Goal: Information Seeking & Learning: Learn about a topic

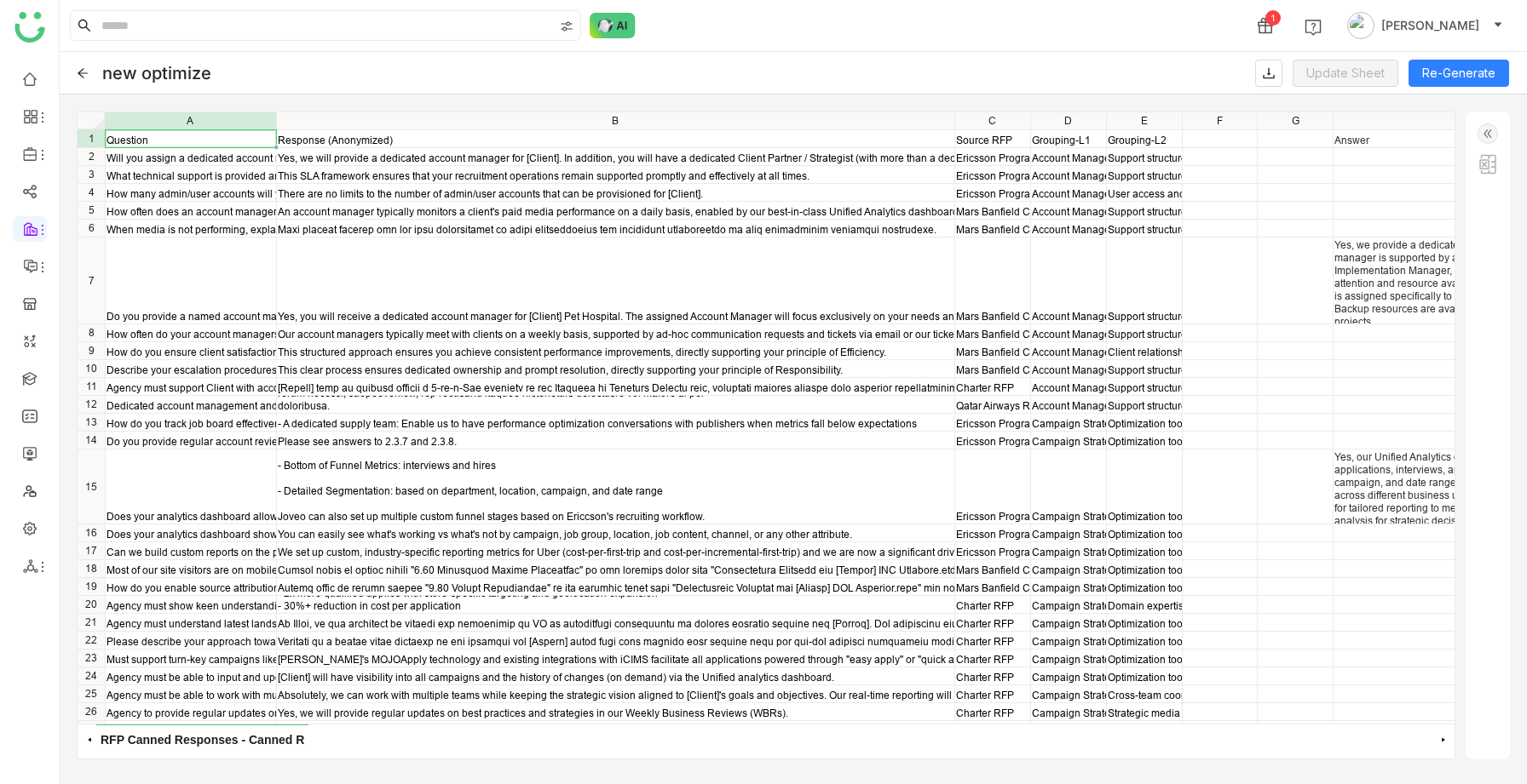
click at [81, 75] on icon at bounding box center [82, 73] width 11 height 10
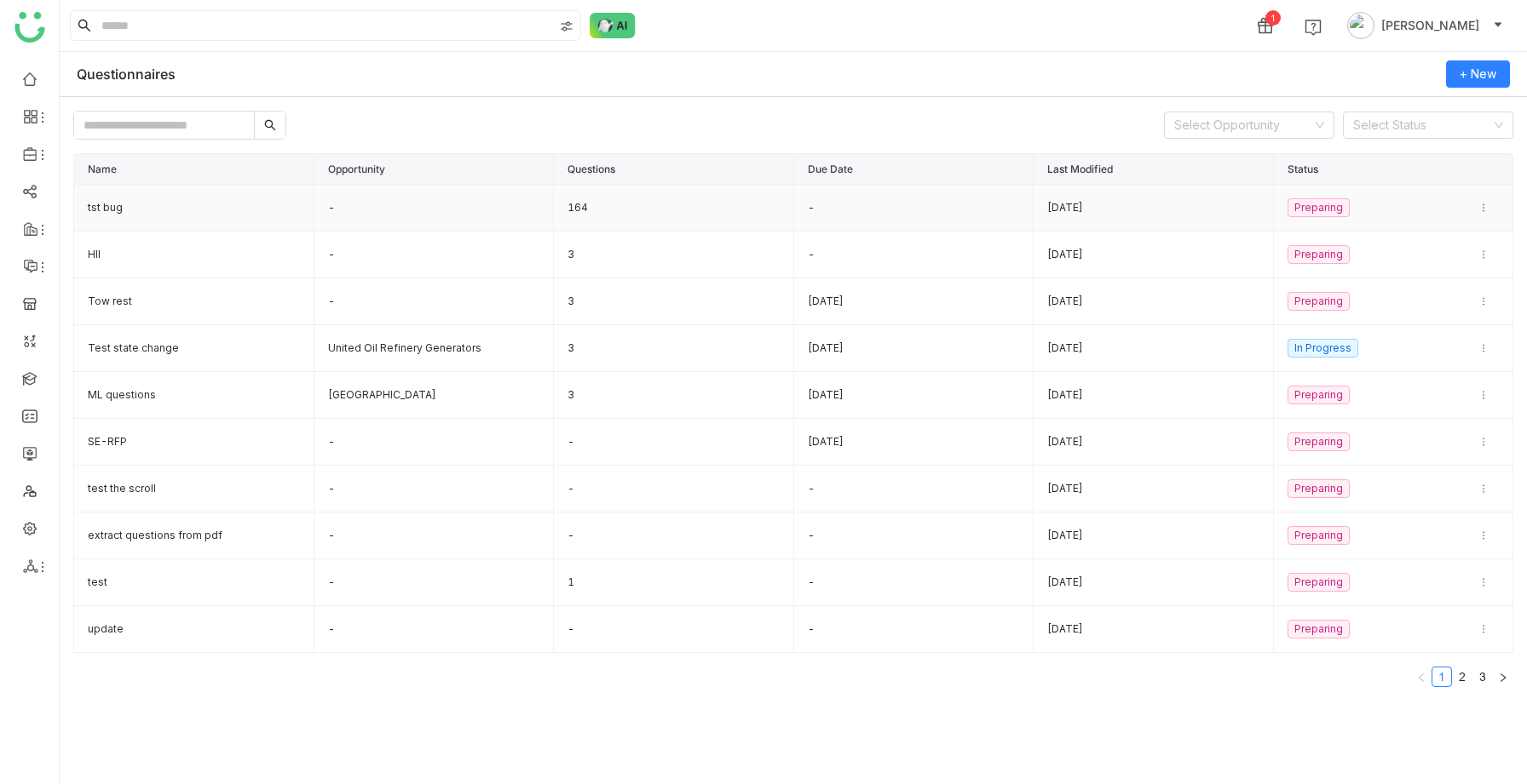
click at [107, 204] on td "tst bug" at bounding box center [195, 208] width 240 height 46
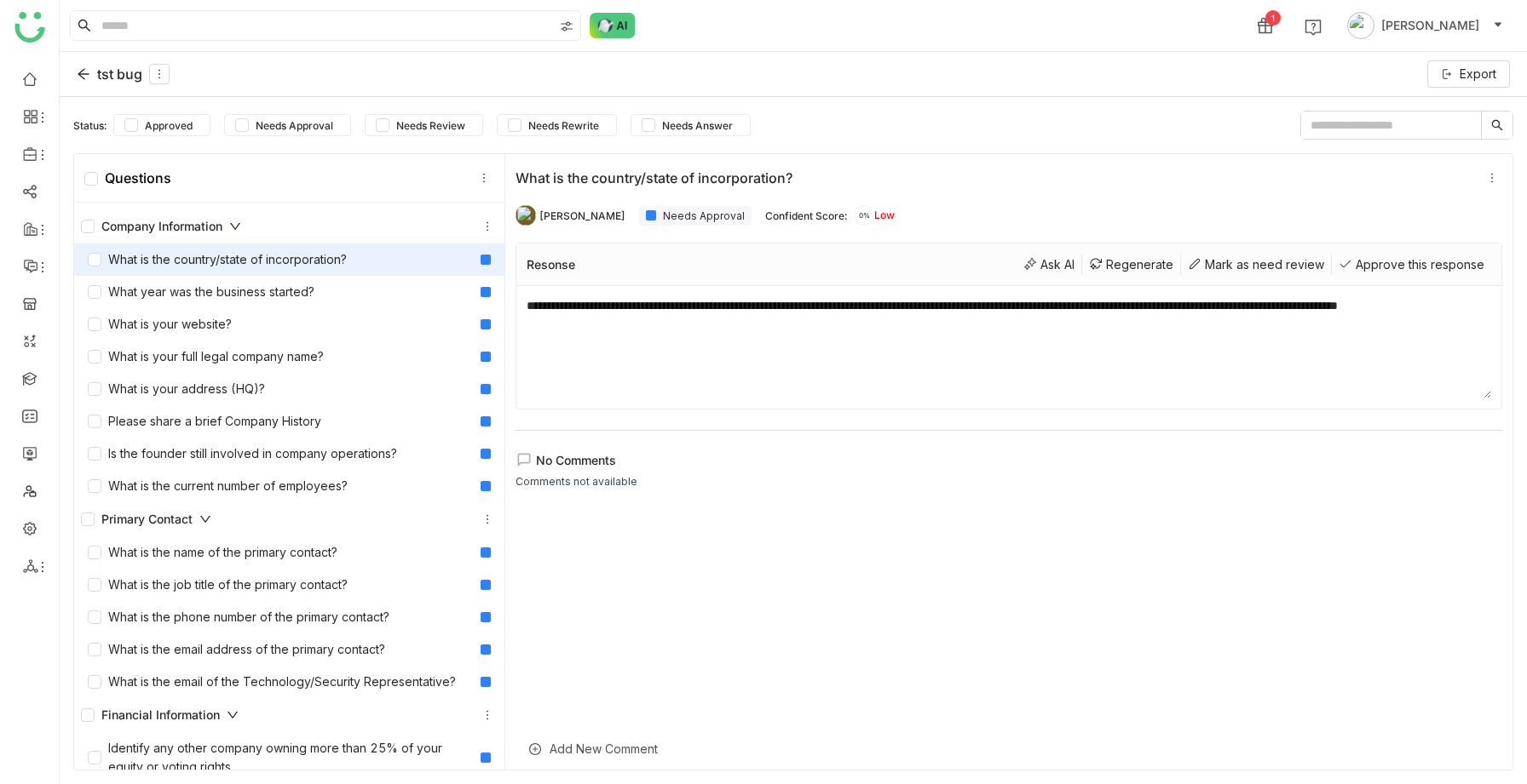
click at [84, 76] on icon at bounding box center [83, 75] width 14 height 14
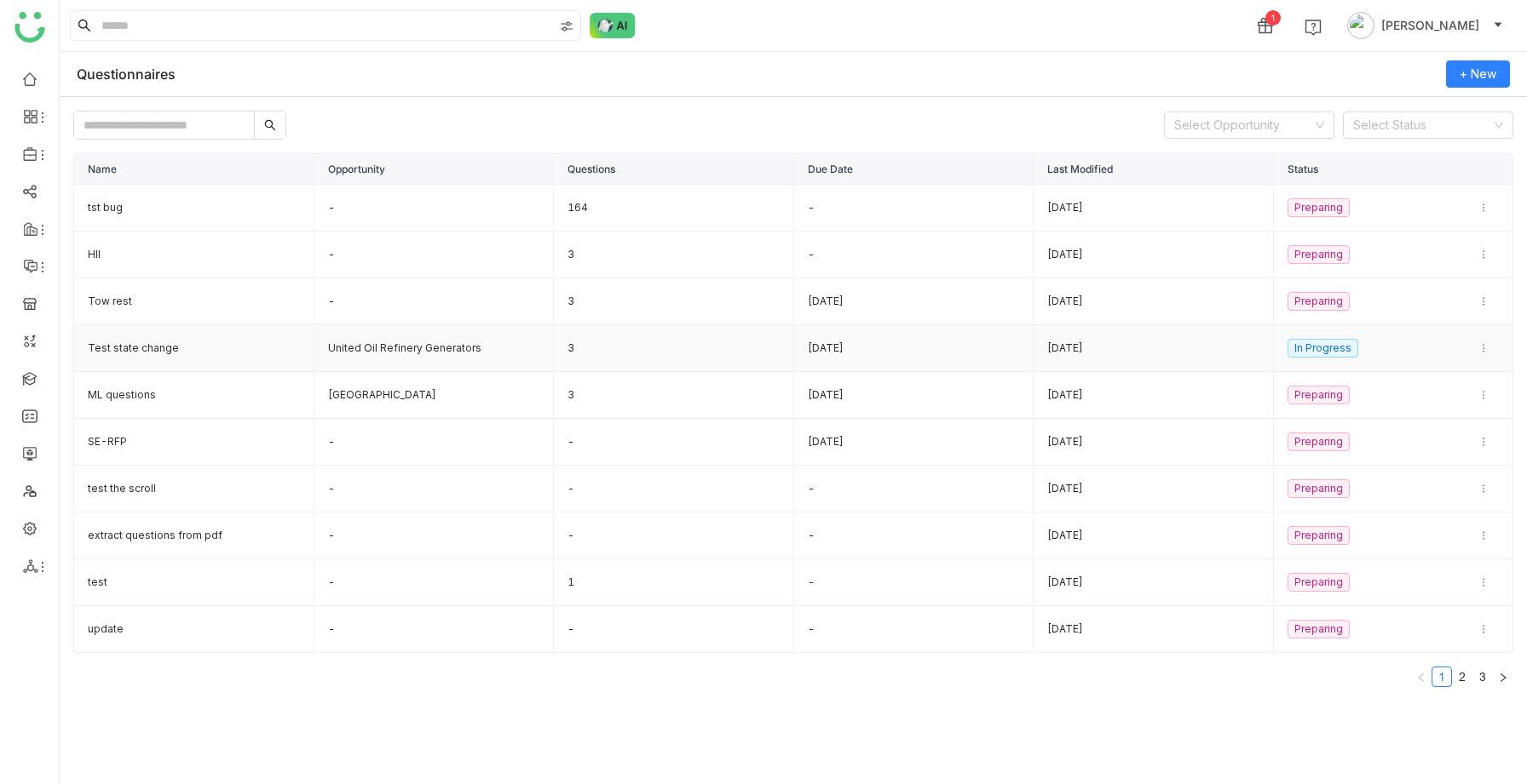
click at [381, 345] on td "United Oil Refinery Generators" at bounding box center [435, 348] width 240 height 46
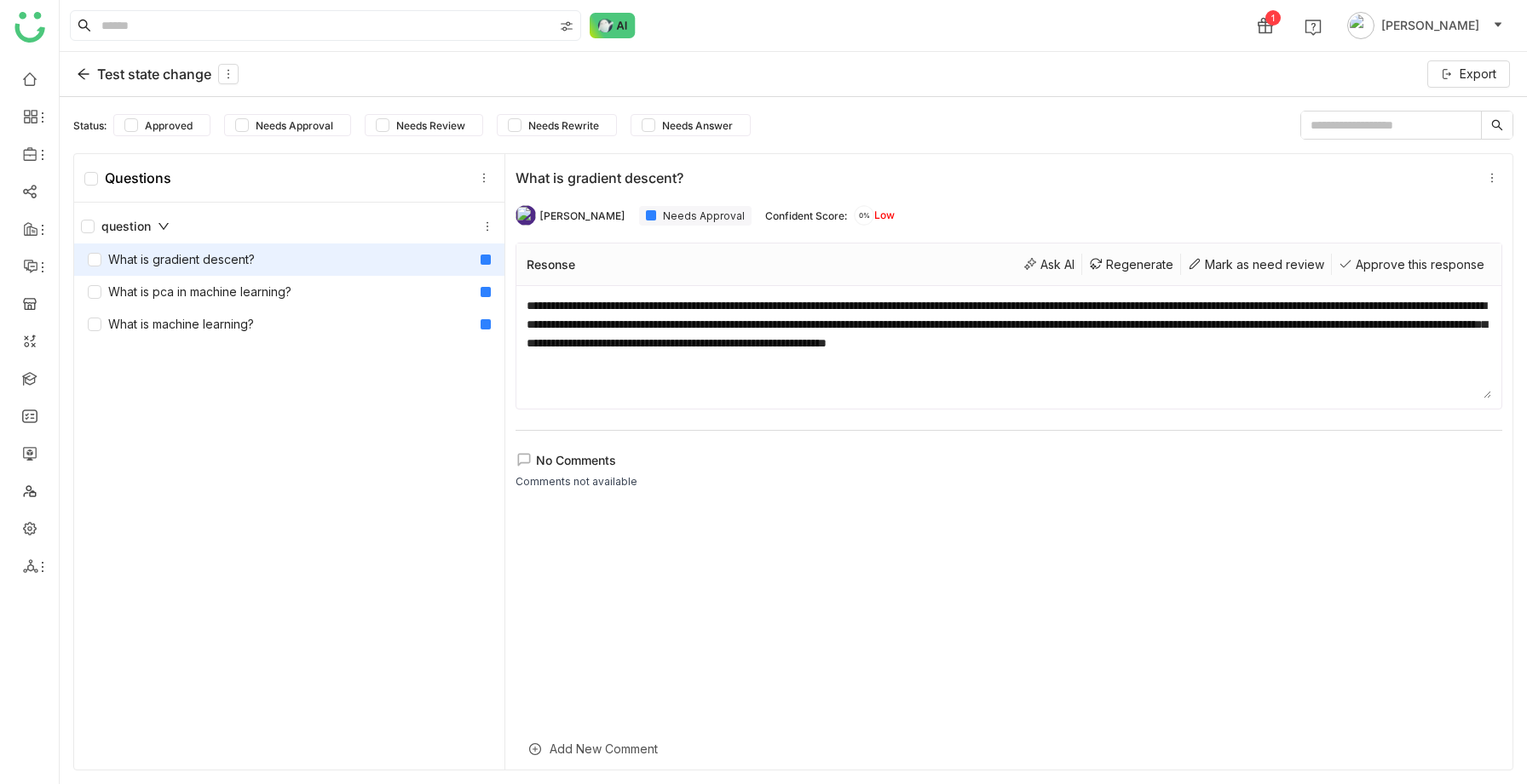
click at [78, 73] on icon at bounding box center [83, 75] width 14 height 14
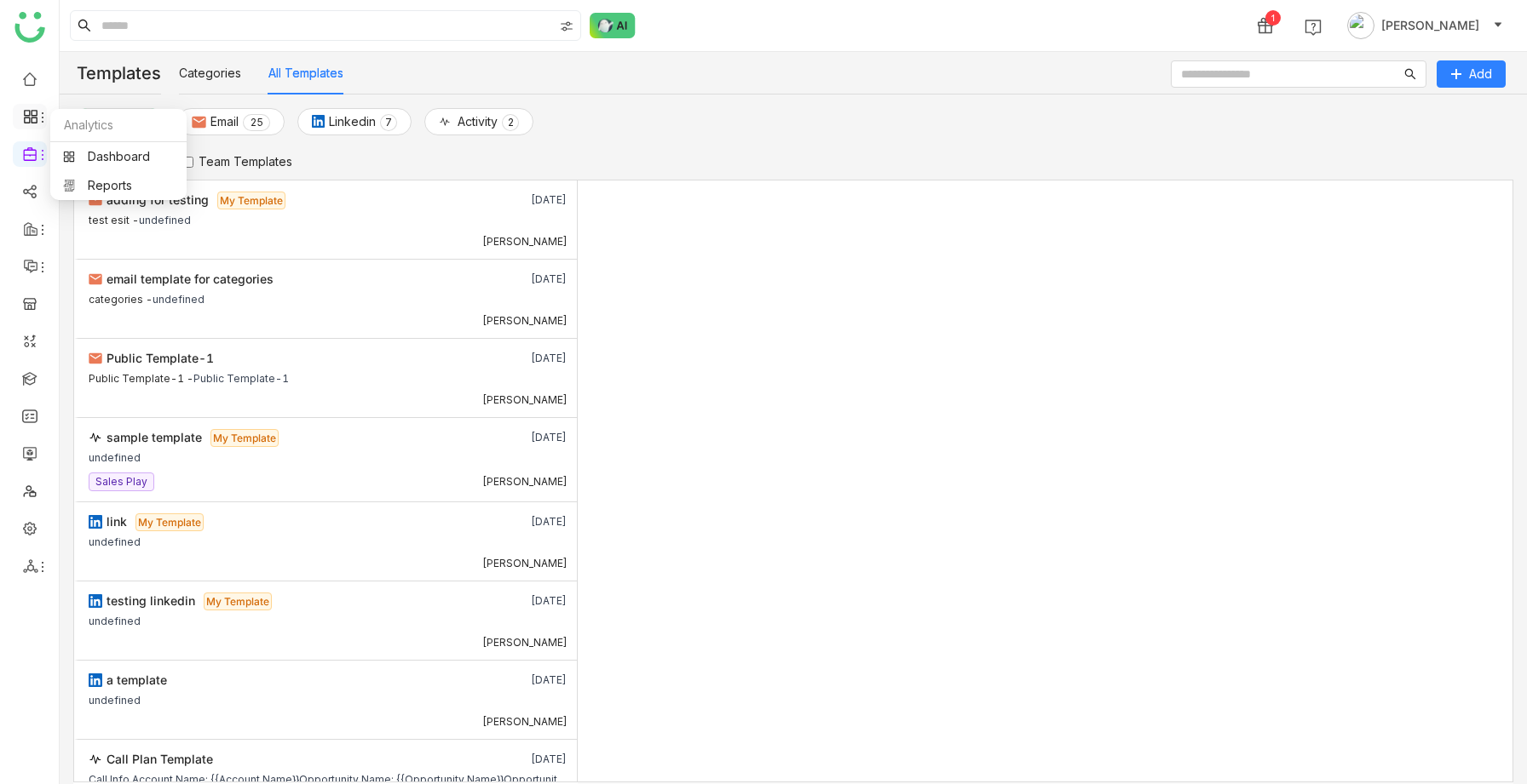
click at [27, 113] on icon at bounding box center [31, 117] width 15 height 15
click at [96, 246] on link "Library" at bounding box center [118, 252] width 110 height 12
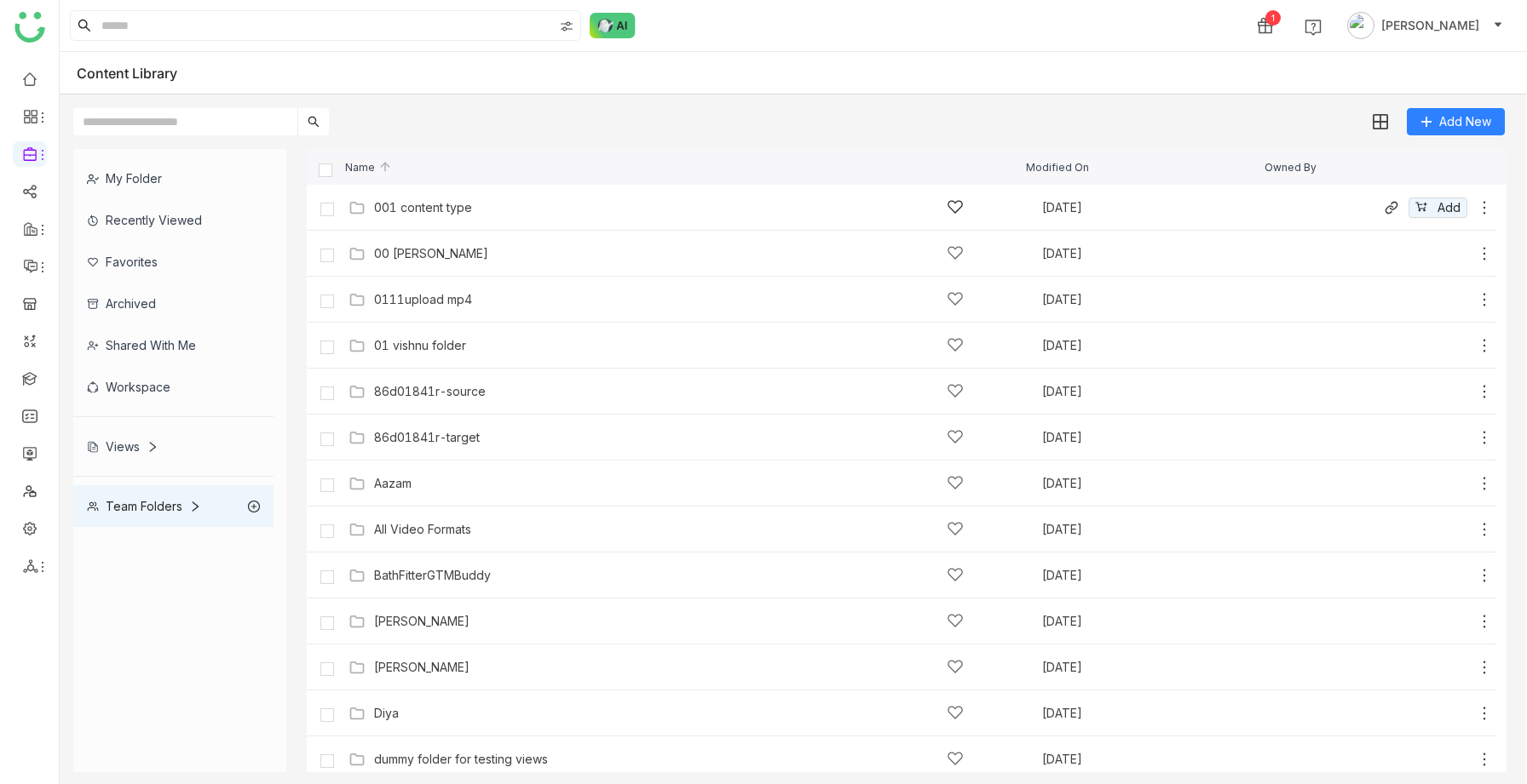
click at [488, 197] on div "001 content type Oct 13, 2025 Add" at bounding box center [918, 207] width 1148 height 26
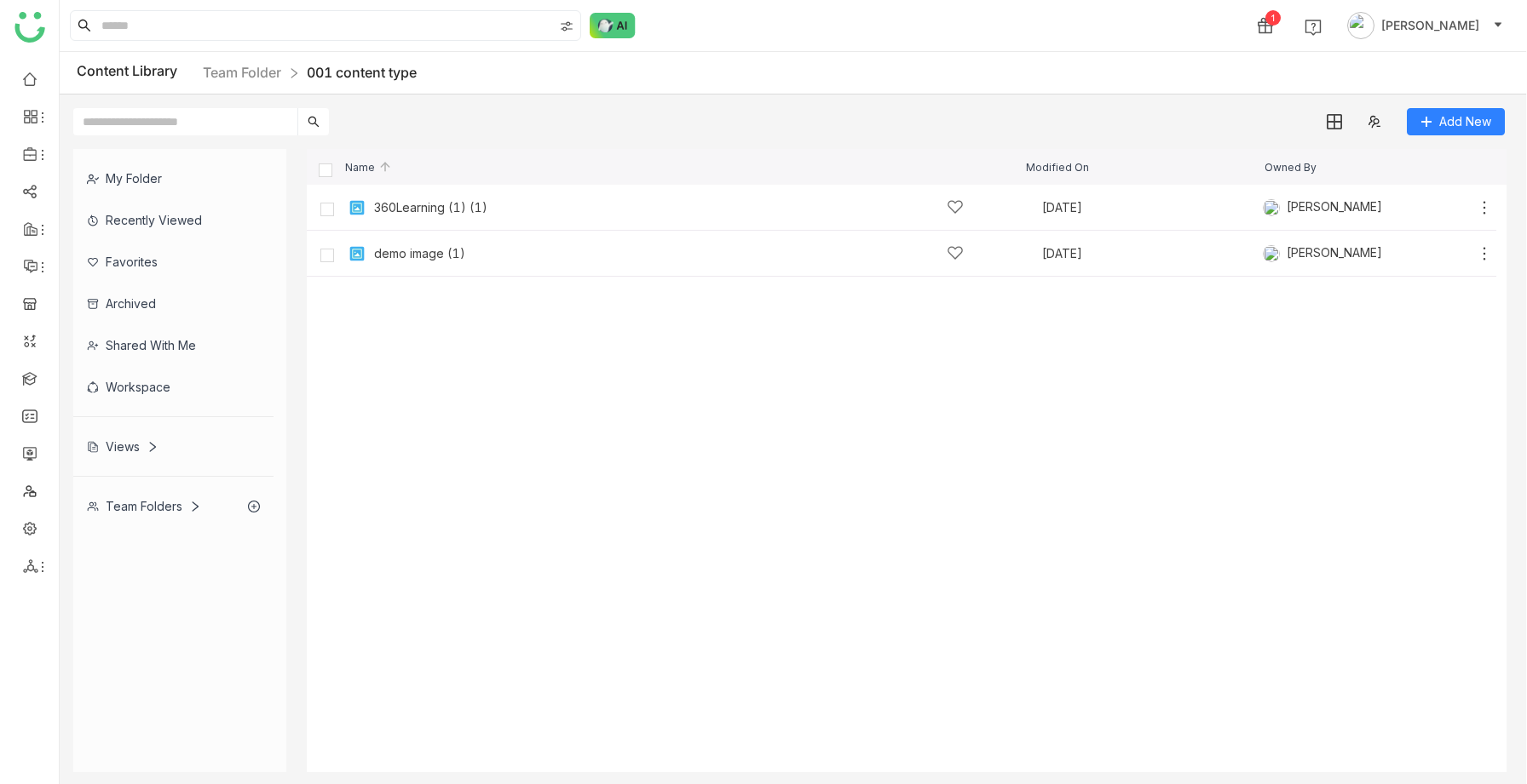
click at [135, 503] on div "Team Folders" at bounding box center [144, 506] width 114 height 15
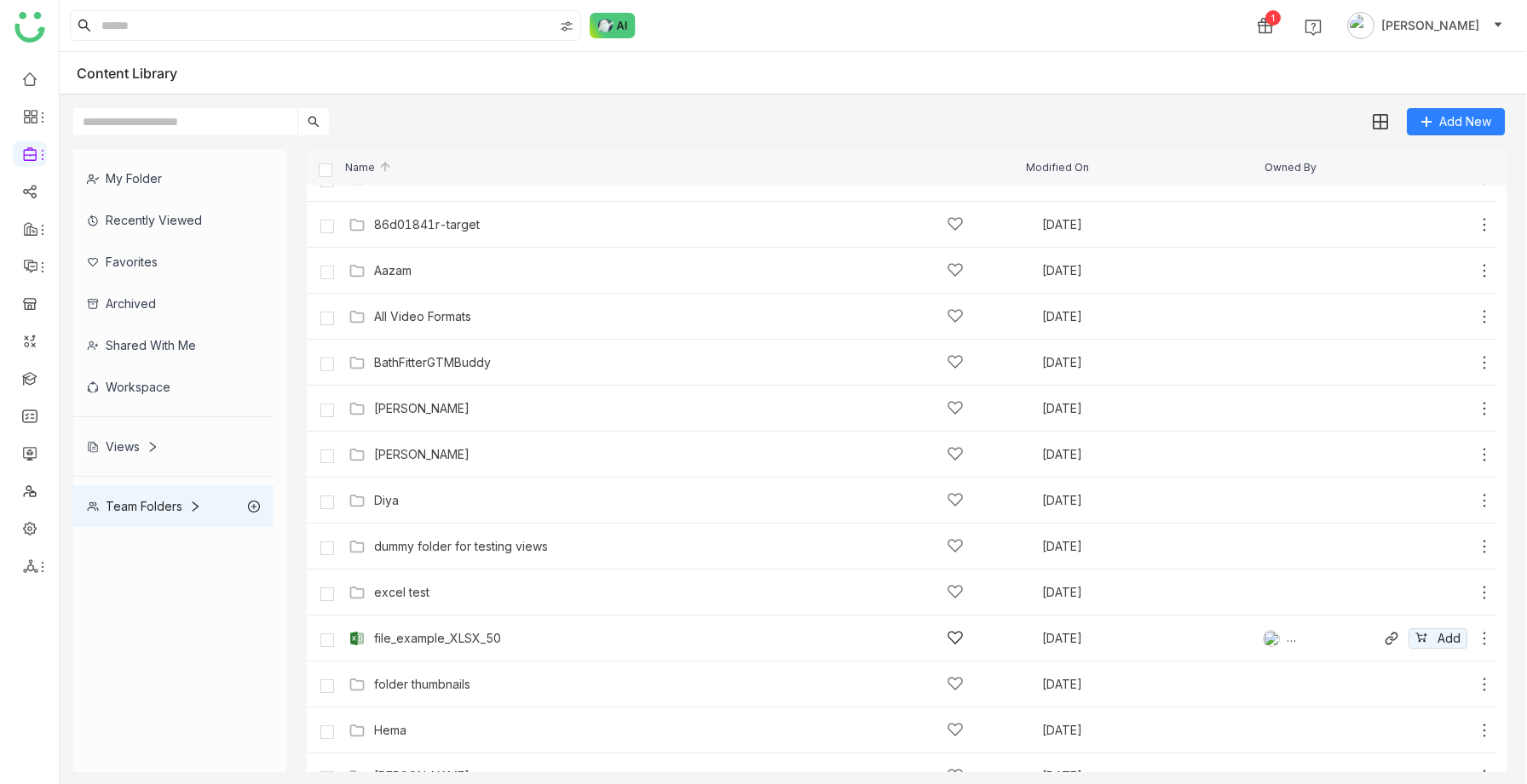
scroll to position [841, 0]
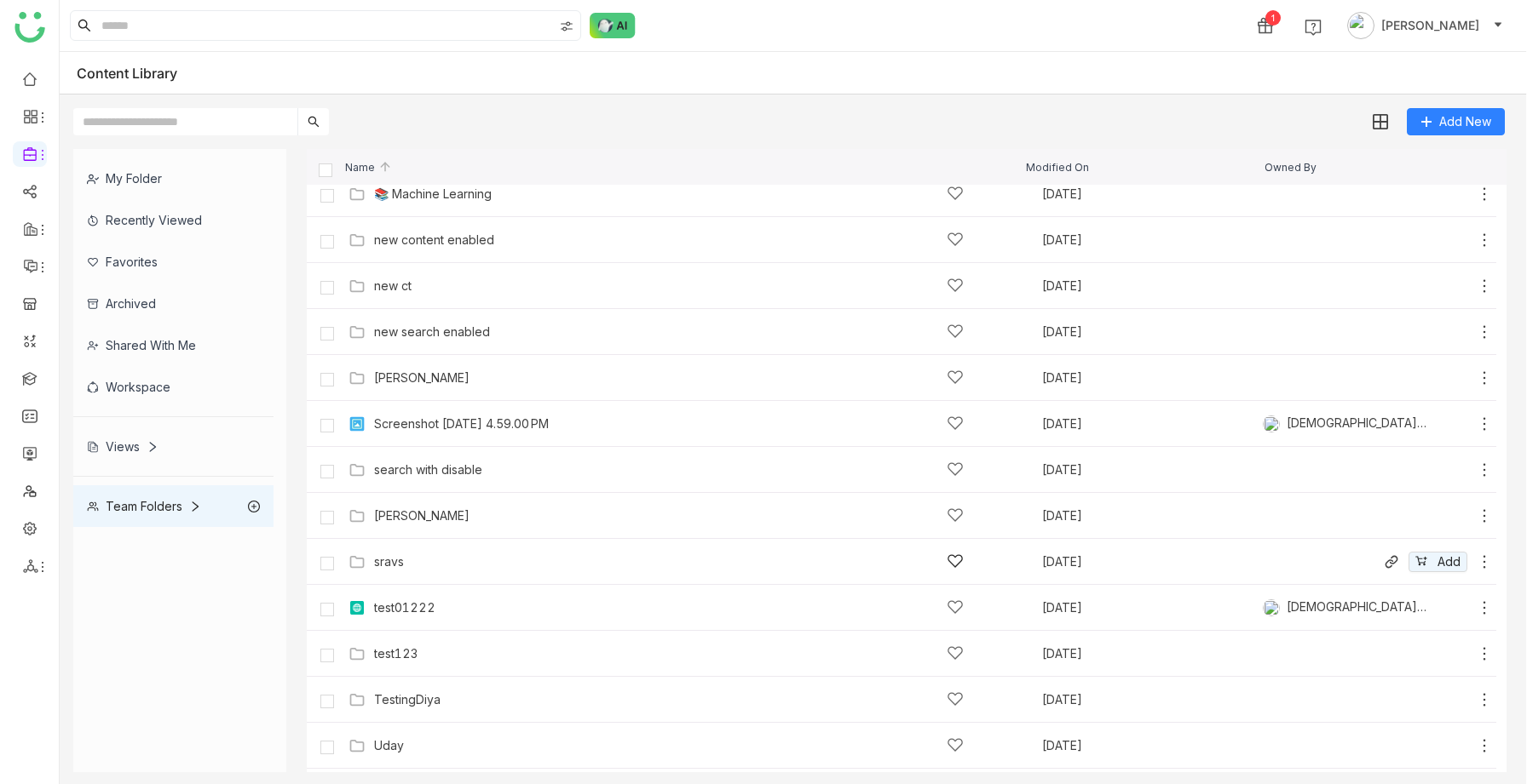
click at [414, 563] on div "sravs" at bounding box center [668, 561] width 590 height 17
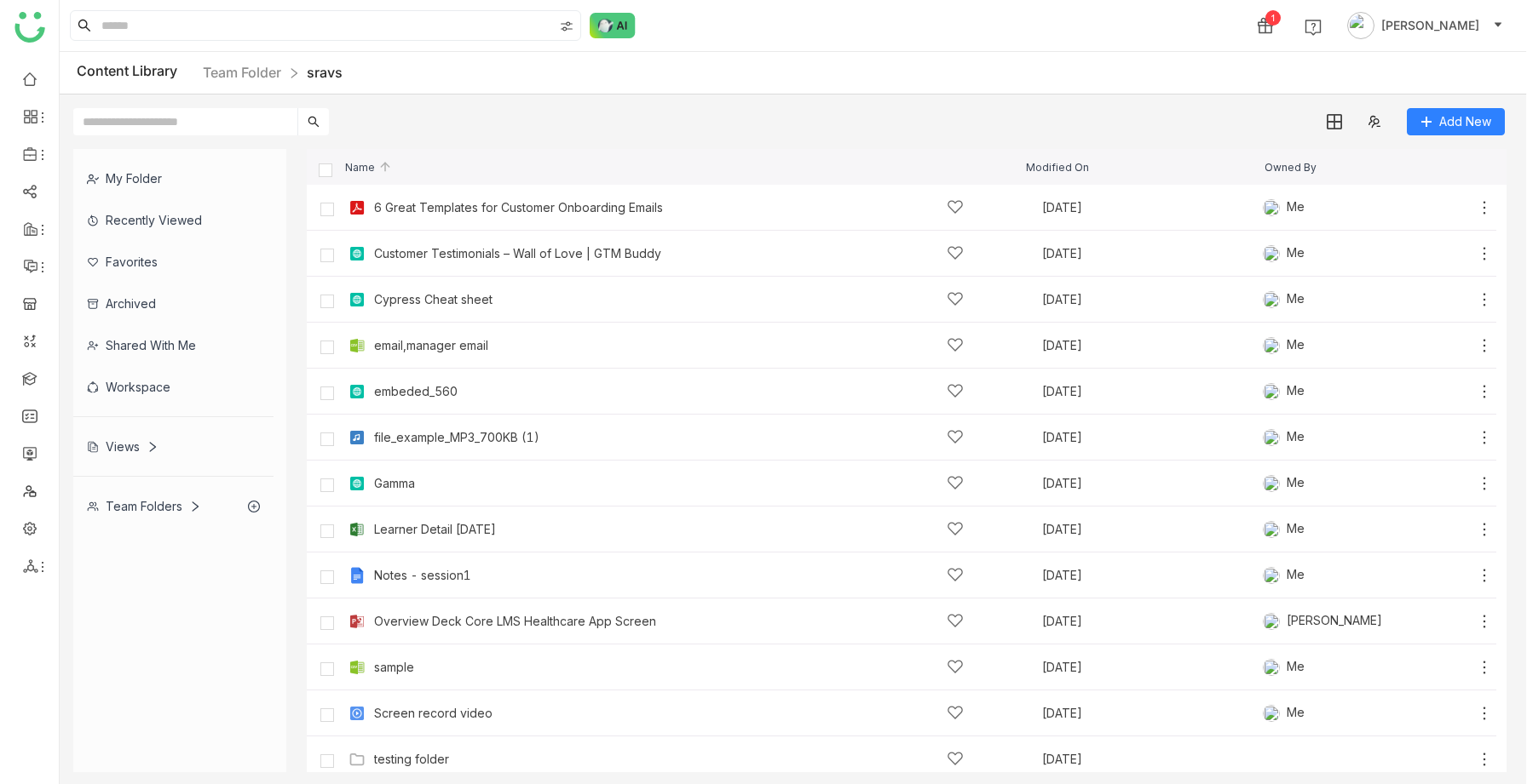
click at [164, 507] on div "Team Folders" at bounding box center [144, 506] width 114 height 15
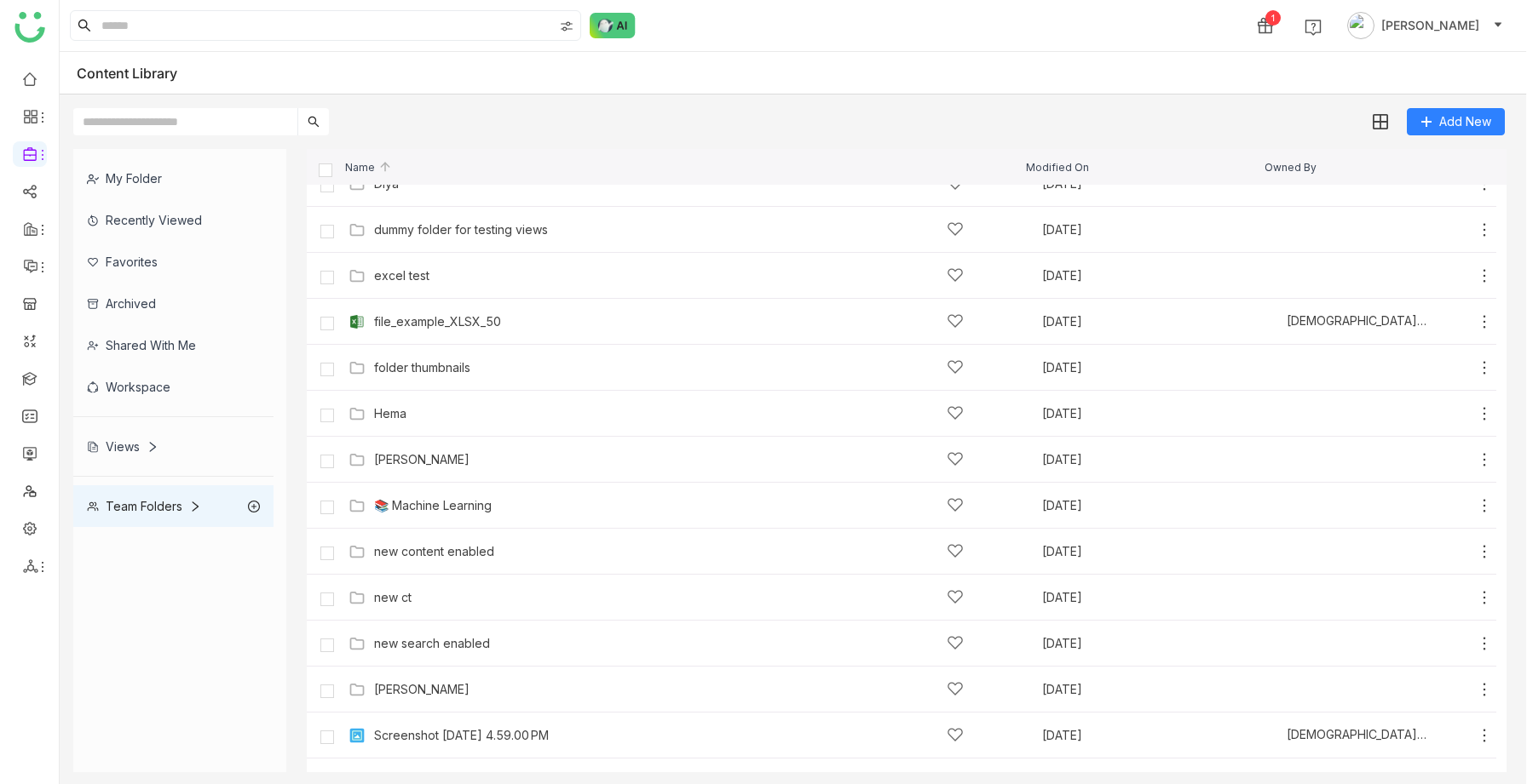
scroll to position [546, 0]
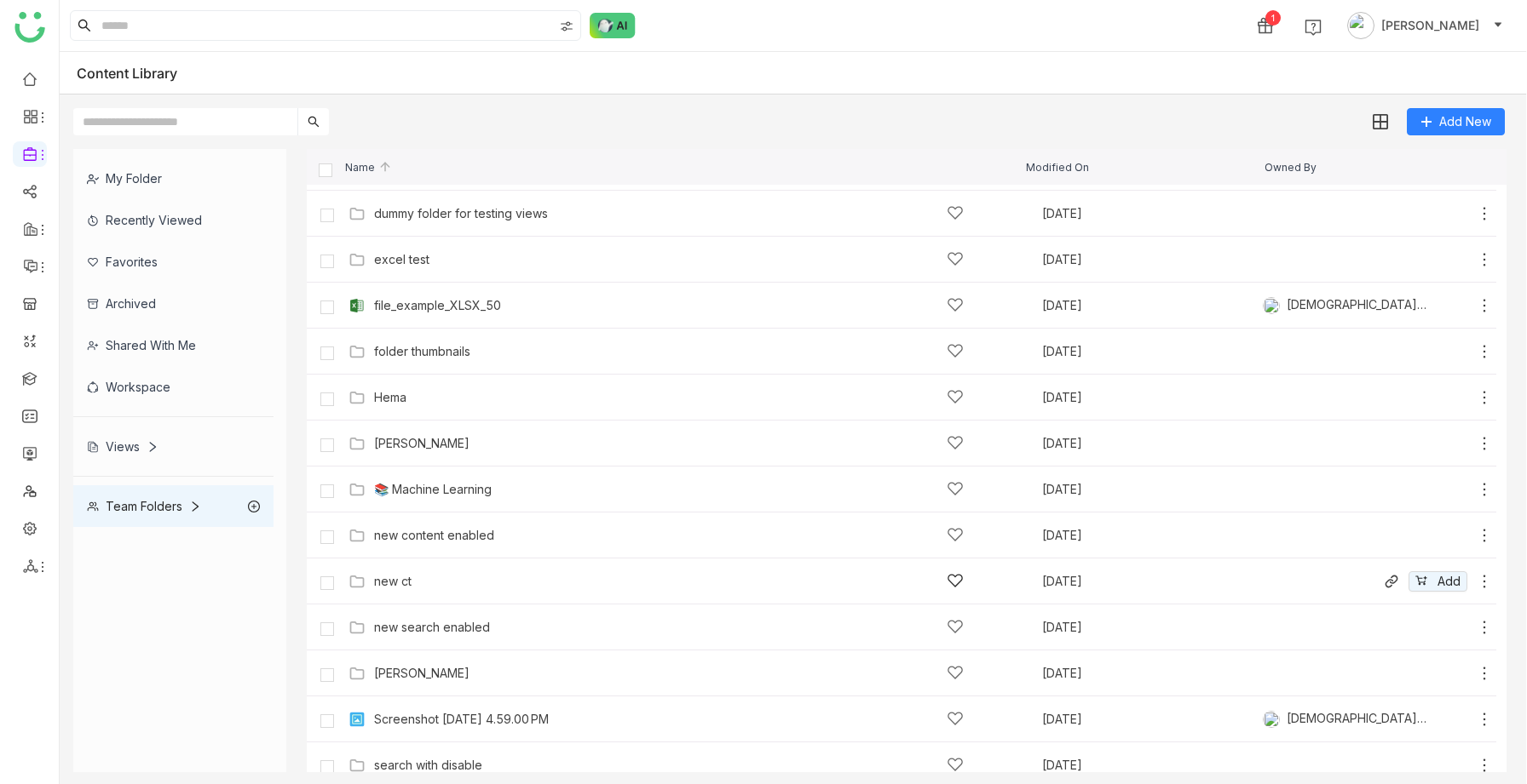
click at [422, 585] on div "new ct" at bounding box center [668, 581] width 590 height 17
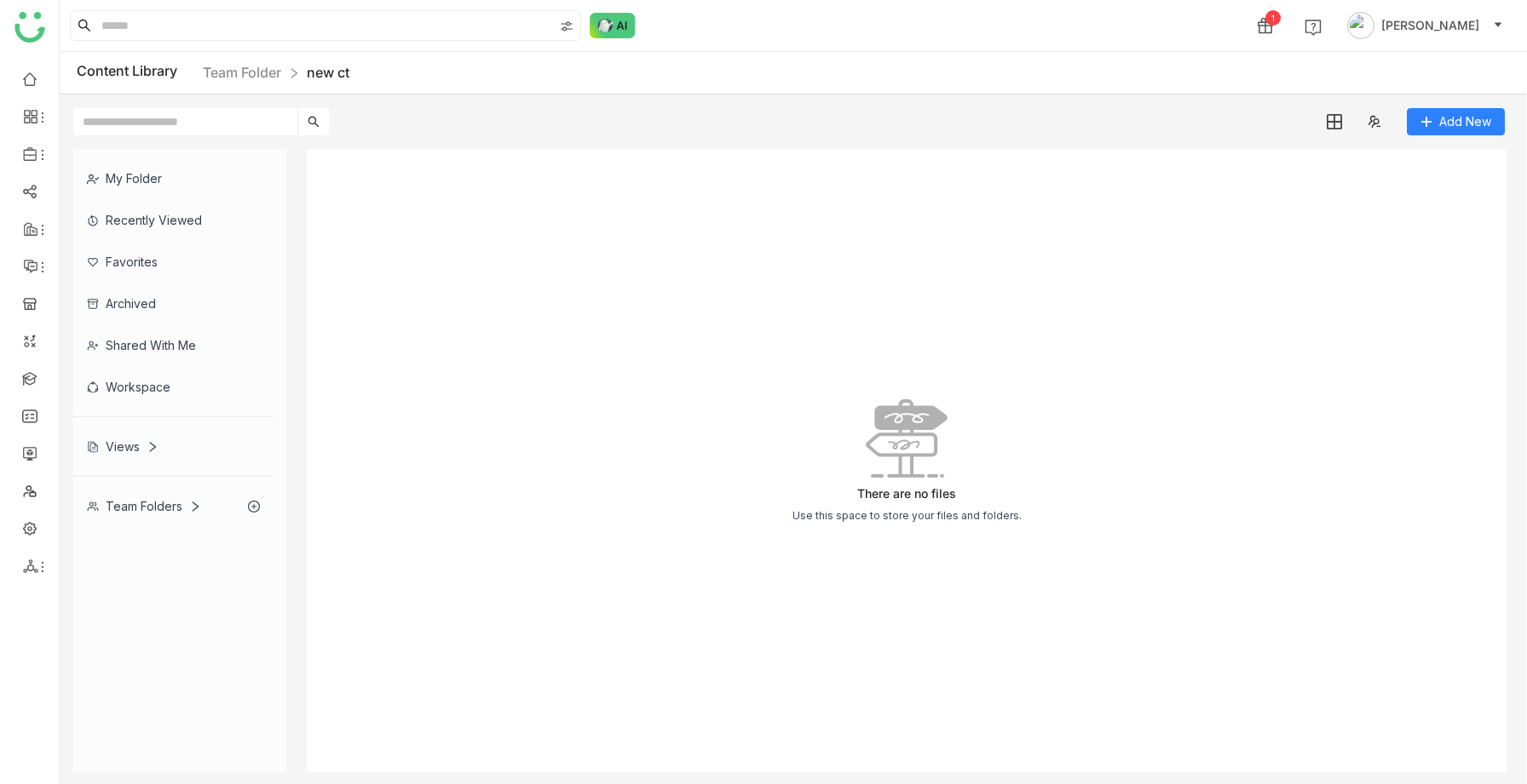
click at [160, 450] on div "Views" at bounding box center [173, 446] width 200 height 42
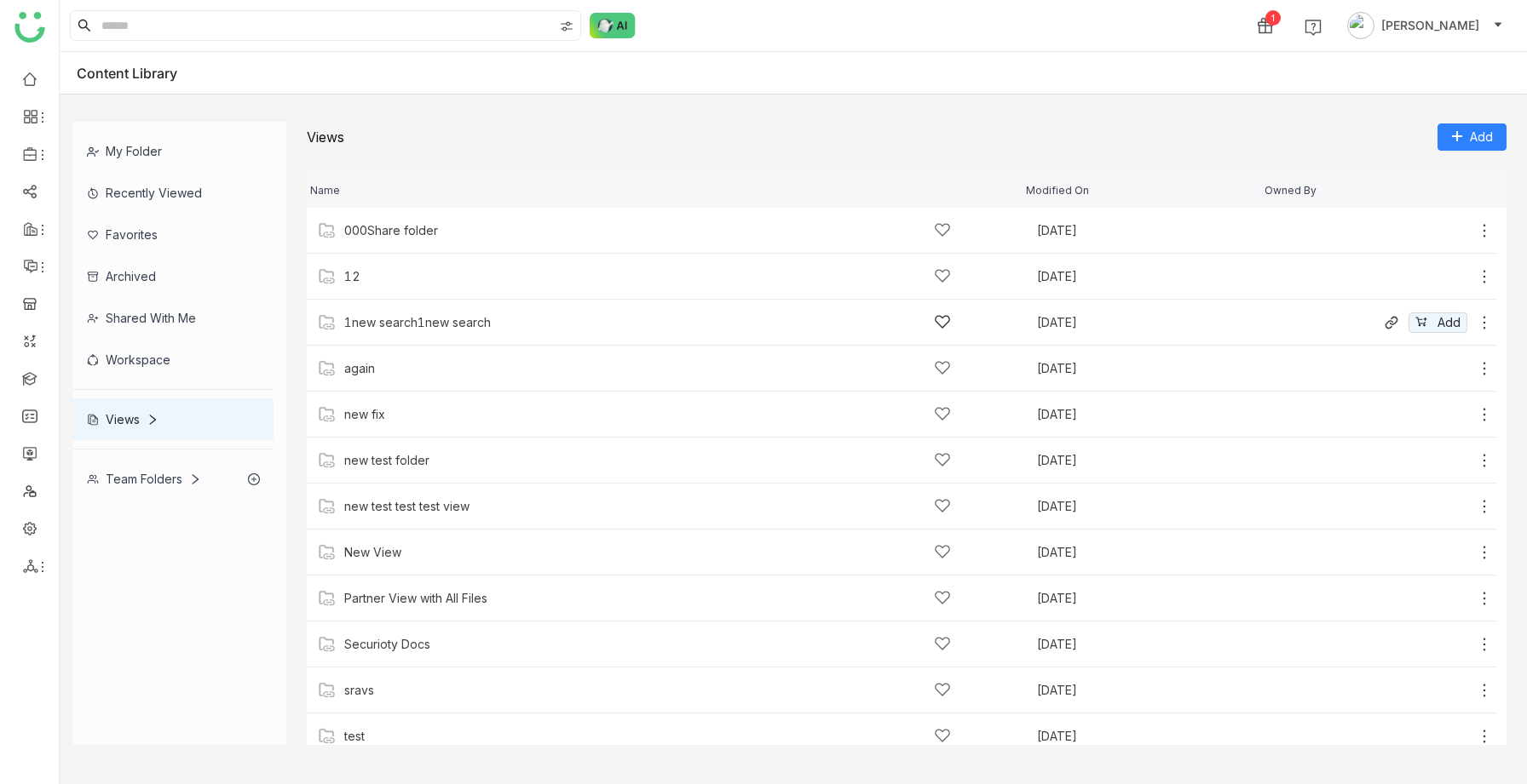
scroll to position [26, 0]
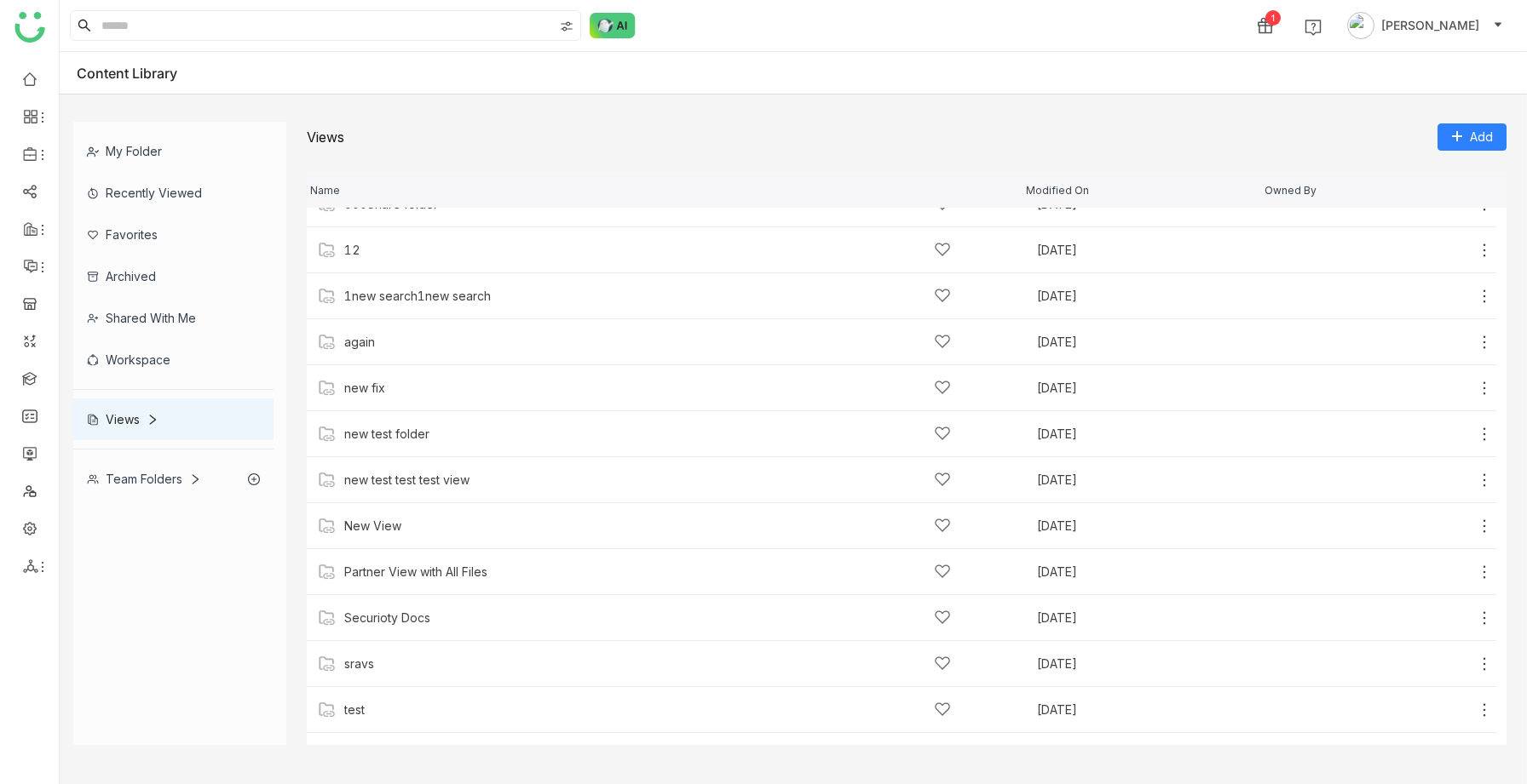
click at [169, 478] on div "Team Folders" at bounding box center [144, 478] width 114 height 15
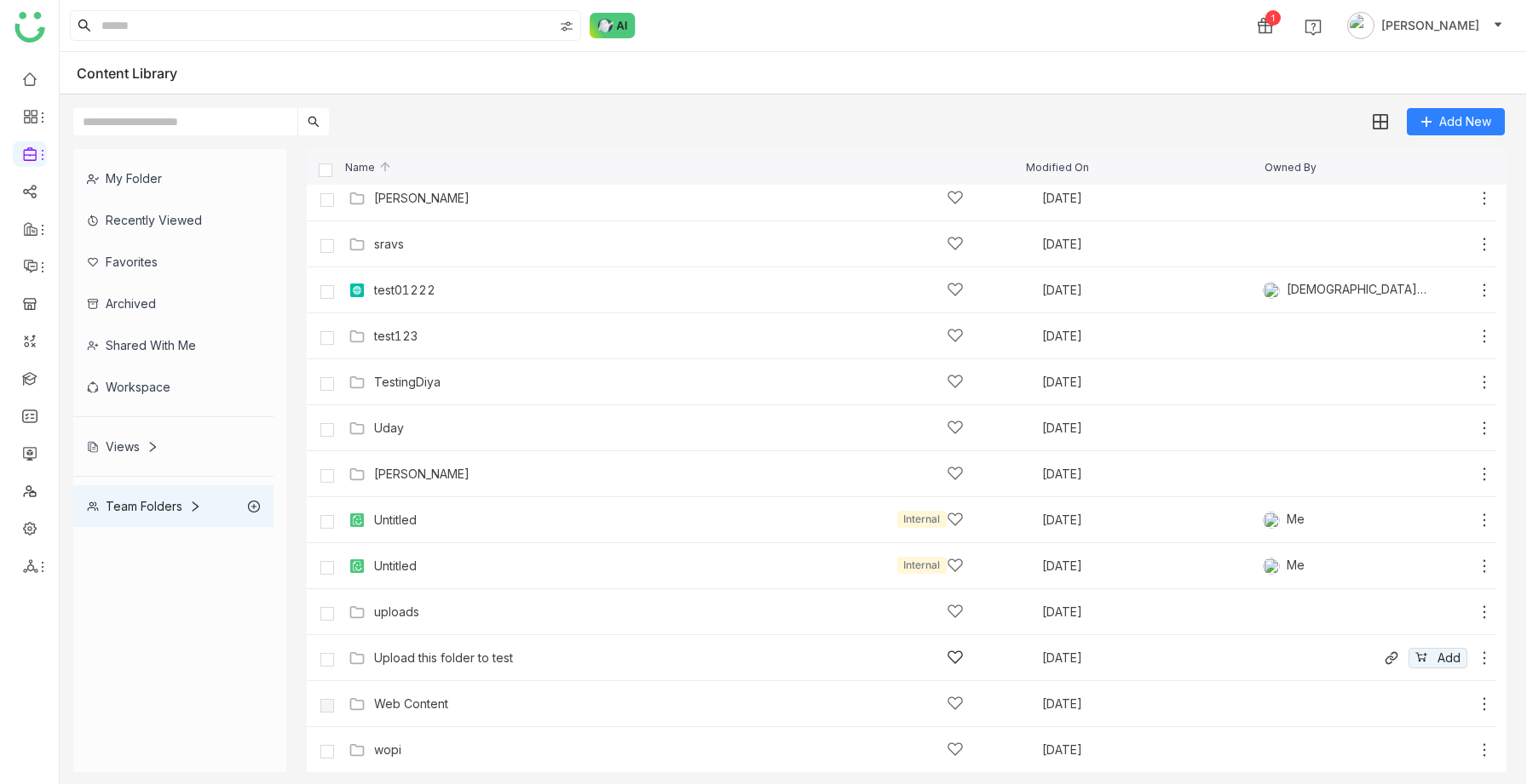
scroll to position [1102, 0]
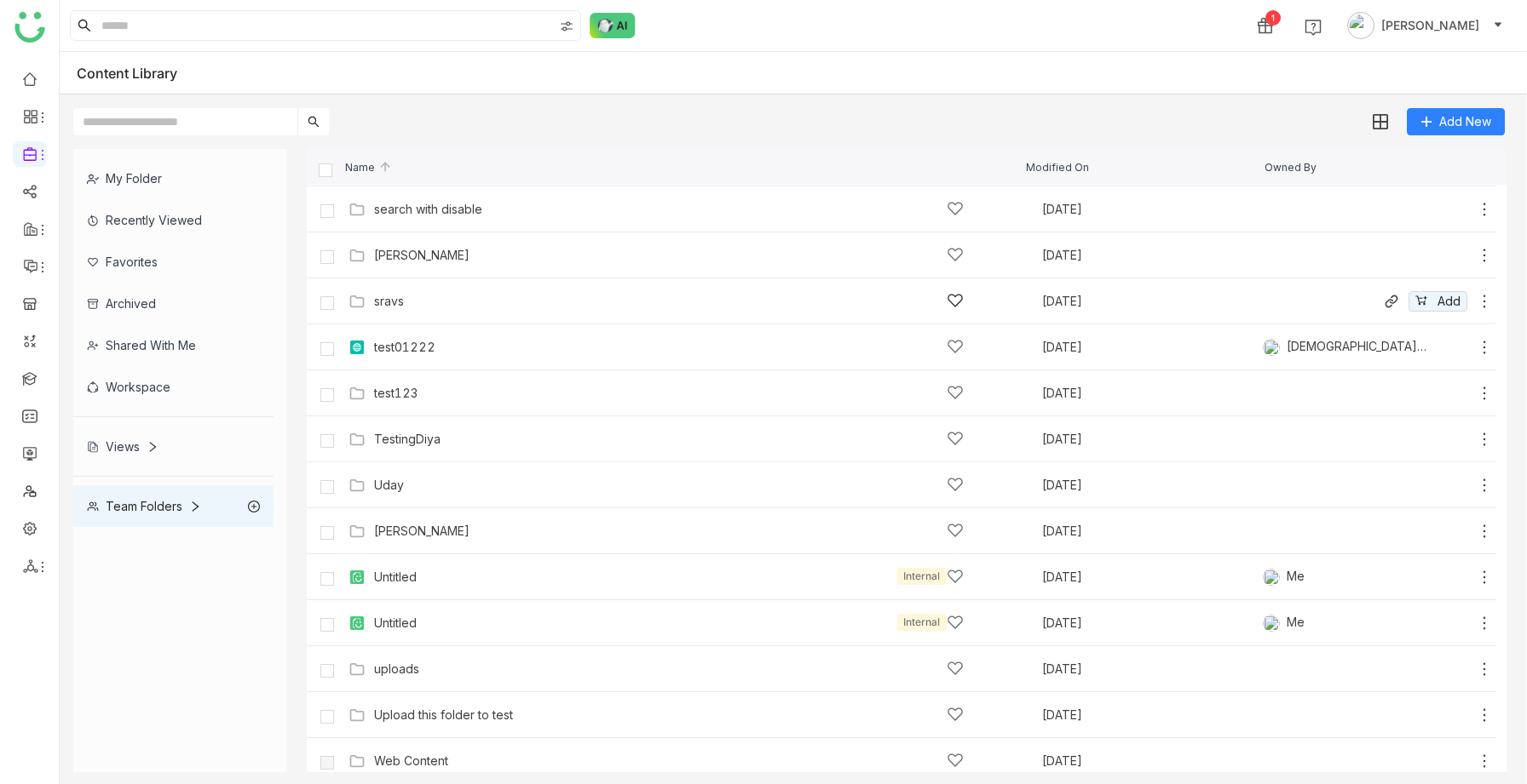
click at [423, 316] on div "sravs Sep 29, 2025 Add" at bounding box center [901, 302] width 1189 height 46
click at [413, 304] on div "sravs" at bounding box center [668, 301] width 590 height 17
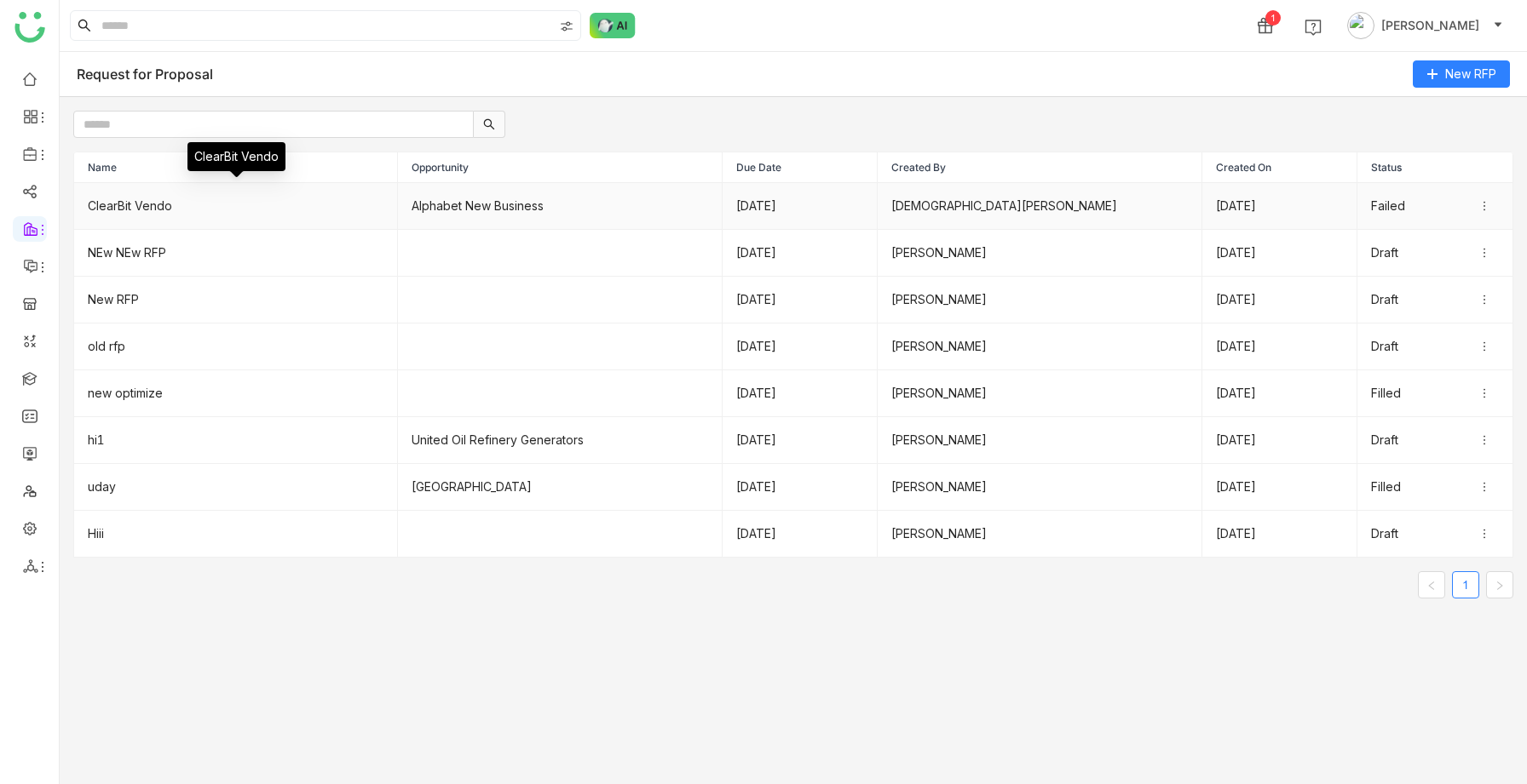
click at [215, 202] on td "ClearBit Vendo" at bounding box center [236, 206] width 323 height 46
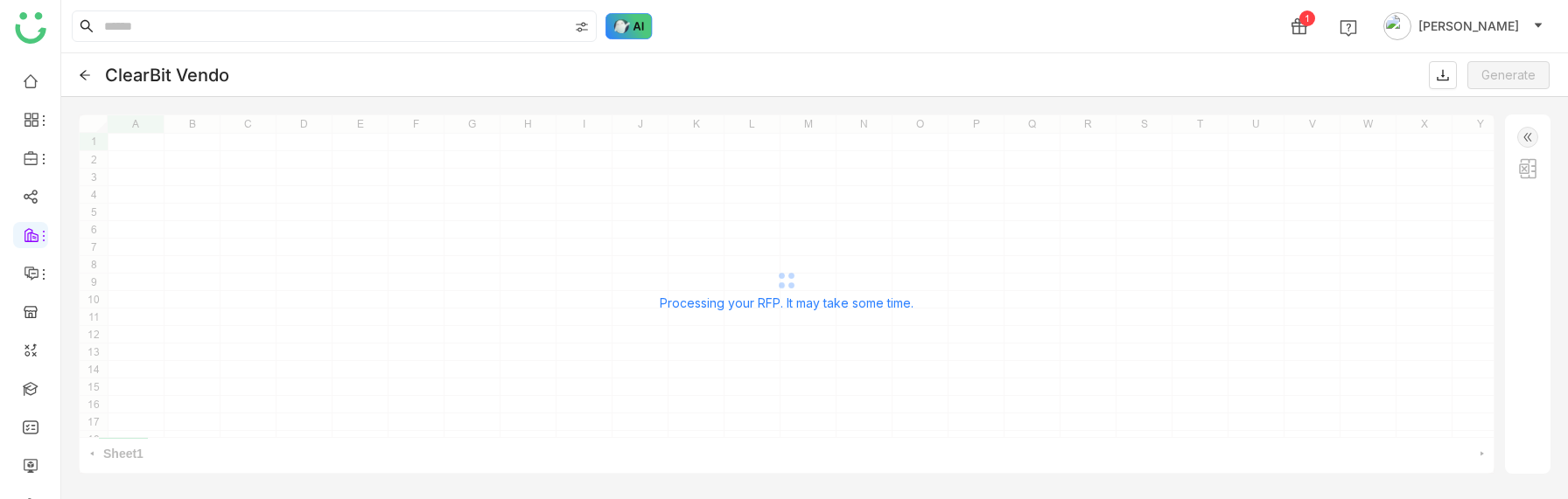
click at [617, 22] on img at bounding box center [629, 26] width 48 height 26
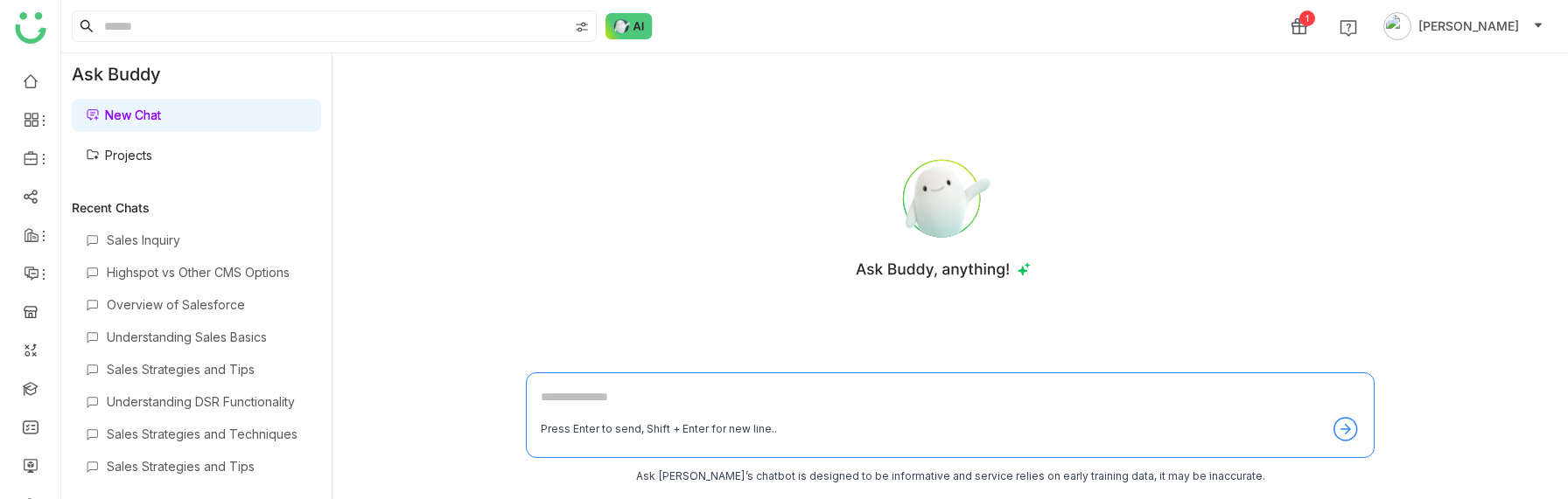
click at [142, 163] on link "Projects" at bounding box center [118, 155] width 67 height 15
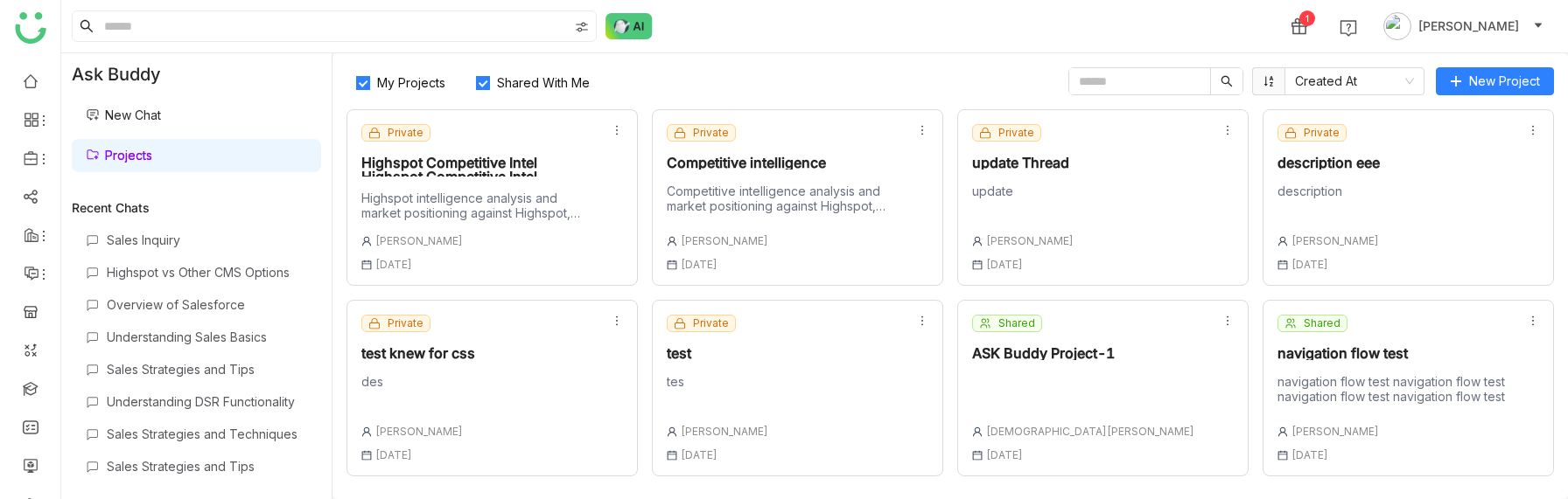
click at [394, 167] on div "Highspot Competitive Intel Highspot Competitive Intel Highspot Competitive Inte…" at bounding box center [478, 166] width 236 height 21
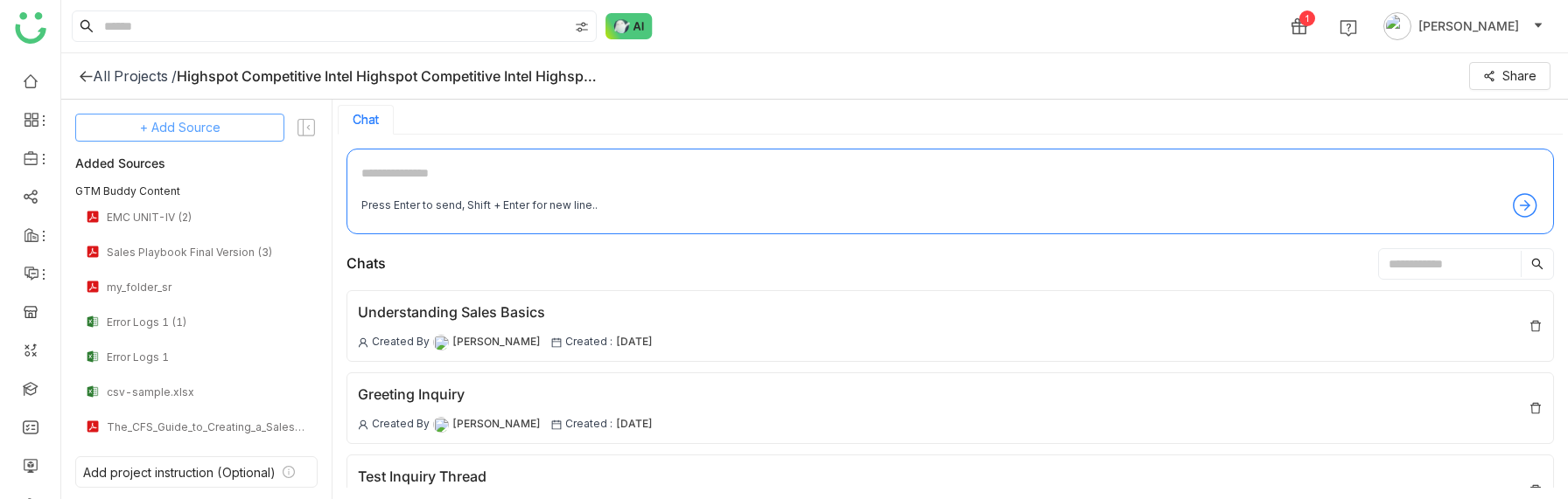
click at [194, 139] on button "+ Add Source" at bounding box center [180, 127] width 209 height 28
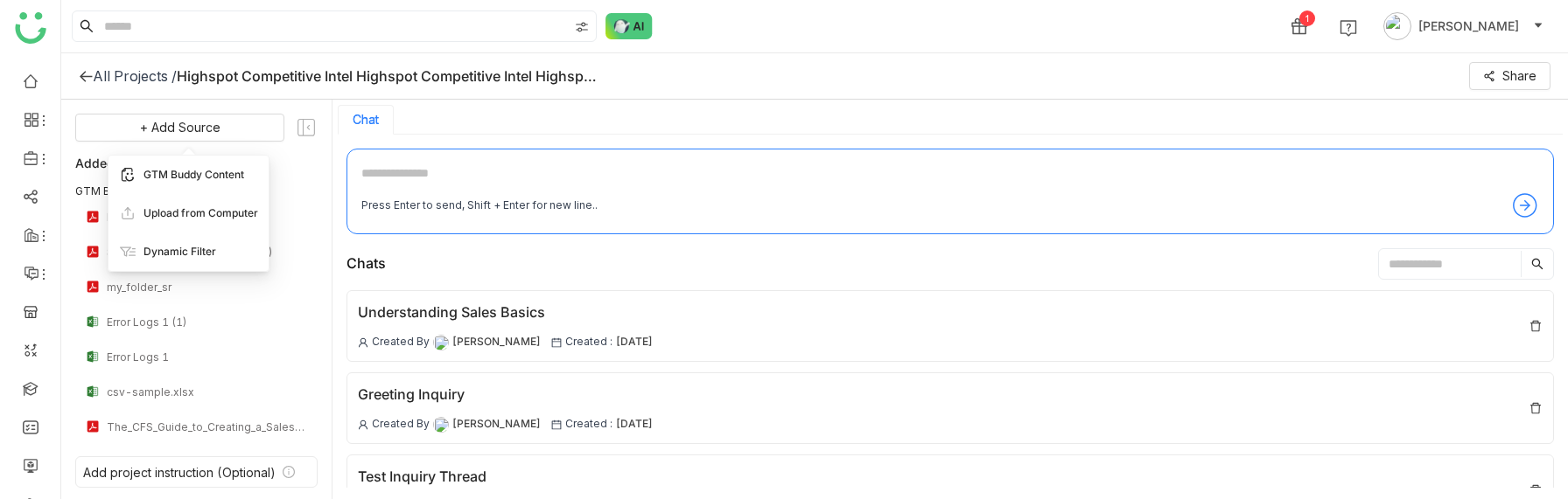
click at [197, 174] on span "GTM Buddy Content" at bounding box center [193, 175] width 100 height 16
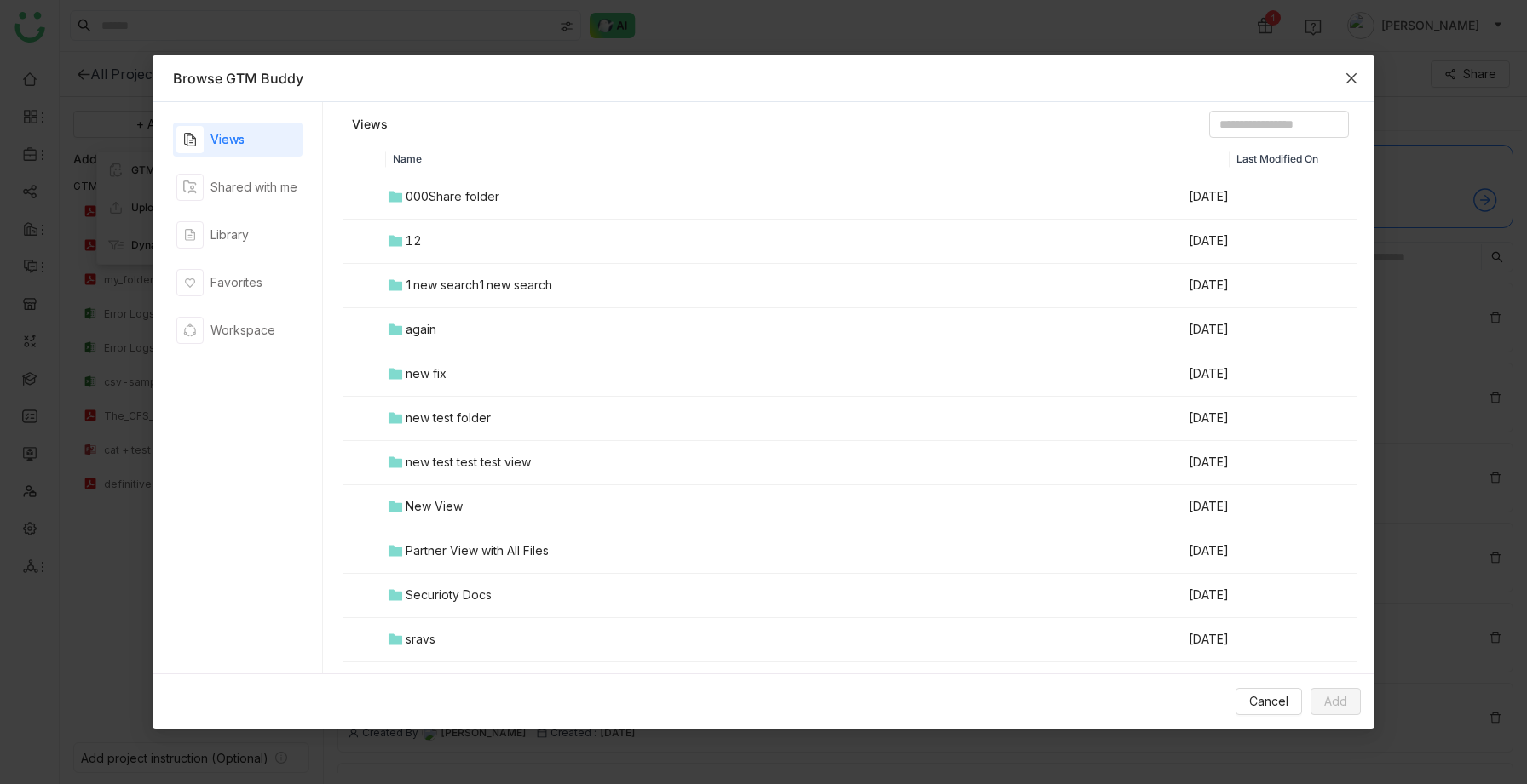
click at [1358, 75] on span "Close" at bounding box center [1352, 78] width 46 height 46
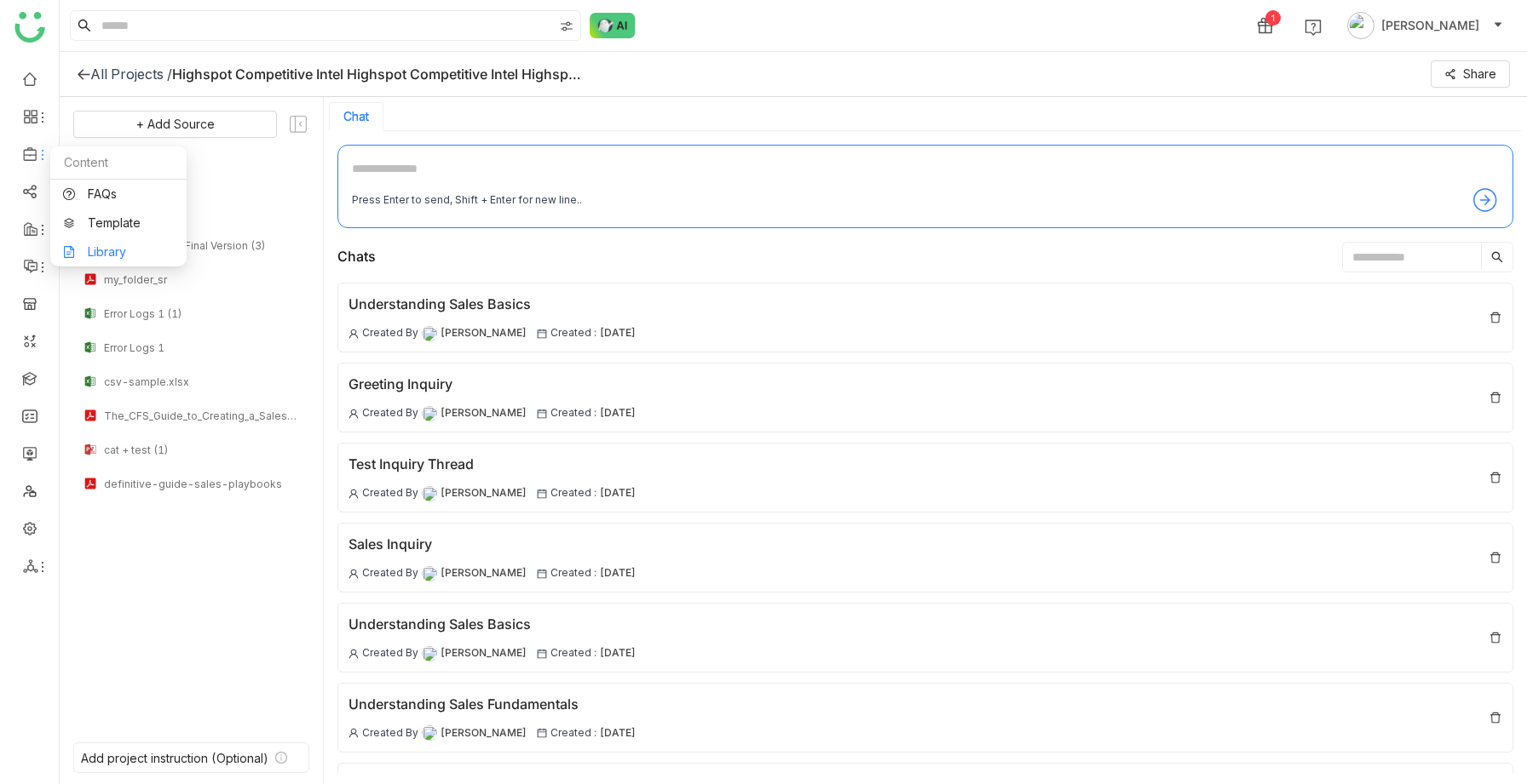
click at [79, 250] on link "Library" at bounding box center [118, 252] width 110 height 12
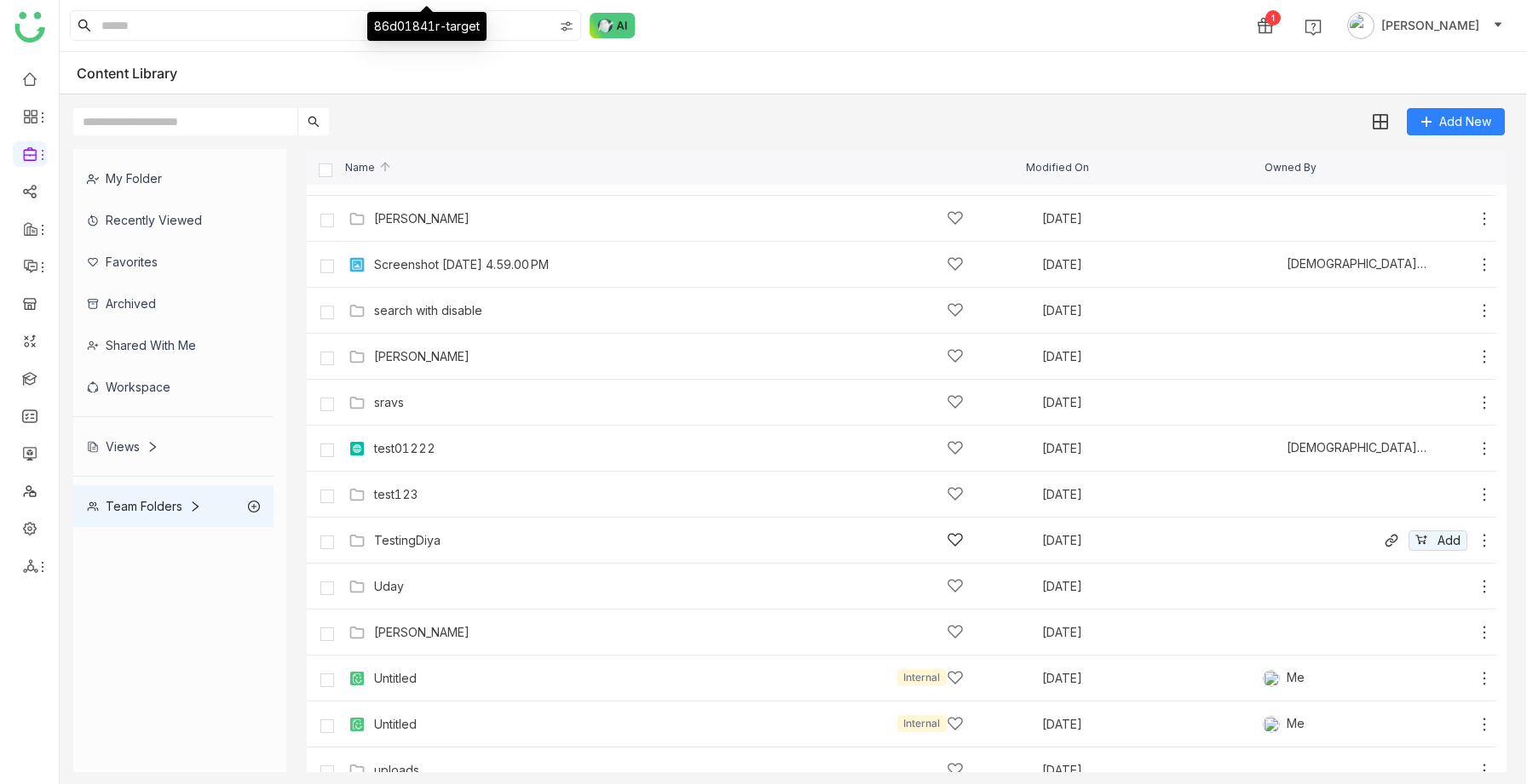
scroll to position [1040, 0]
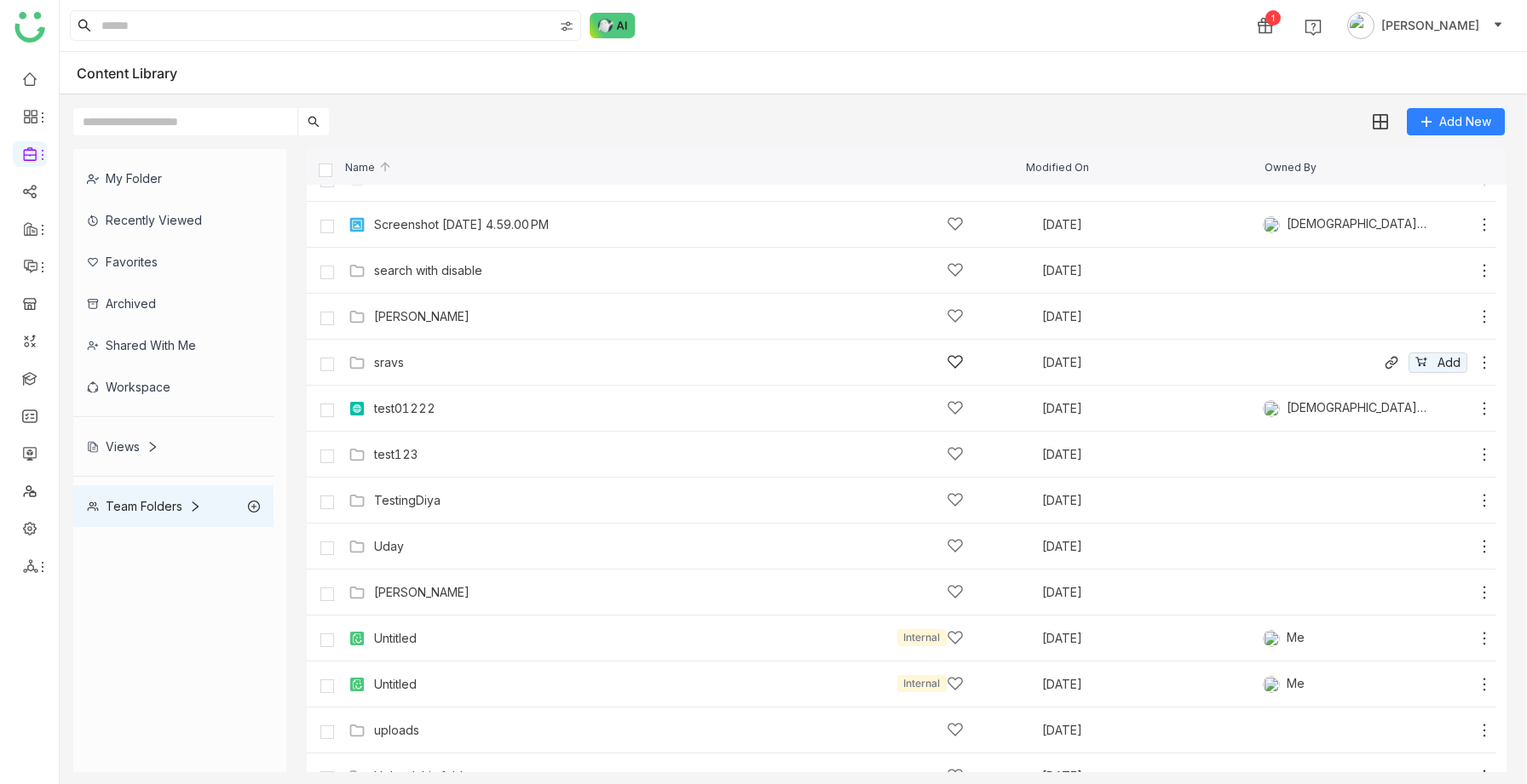
click at [400, 371] on div "sravs" at bounding box center [668, 362] width 590 height 17
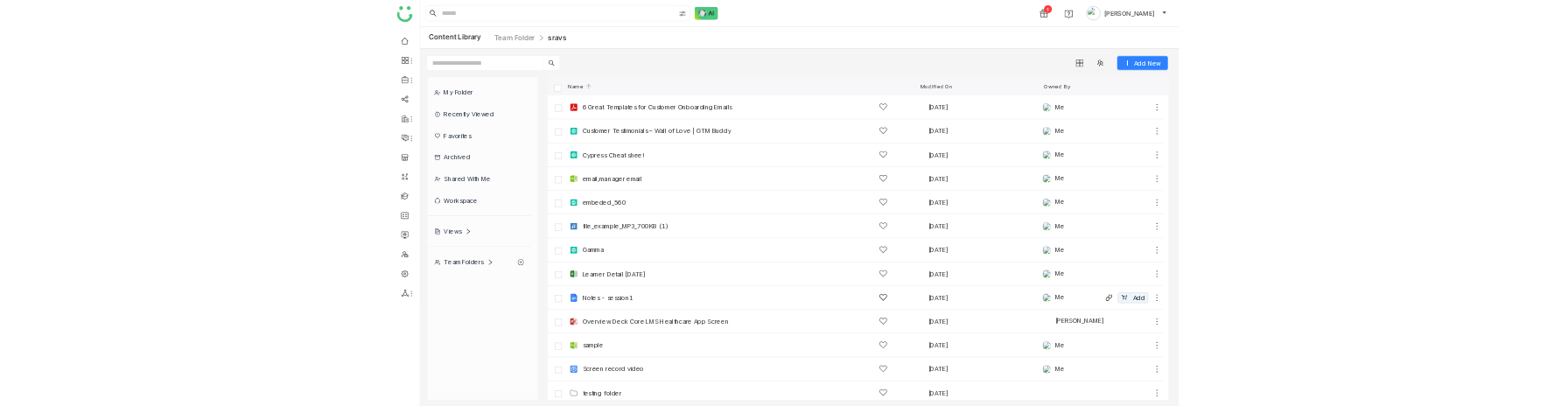
scroll to position [200, 0]
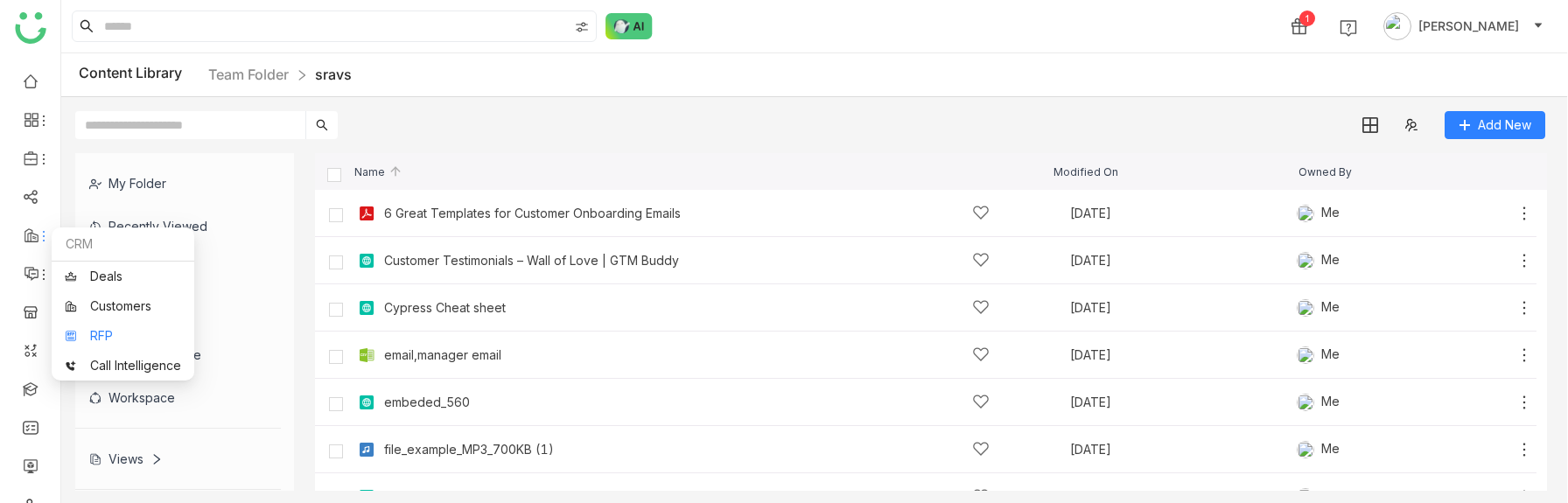
click at [85, 330] on link "RFP" at bounding box center [122, 336] width 116 height 12
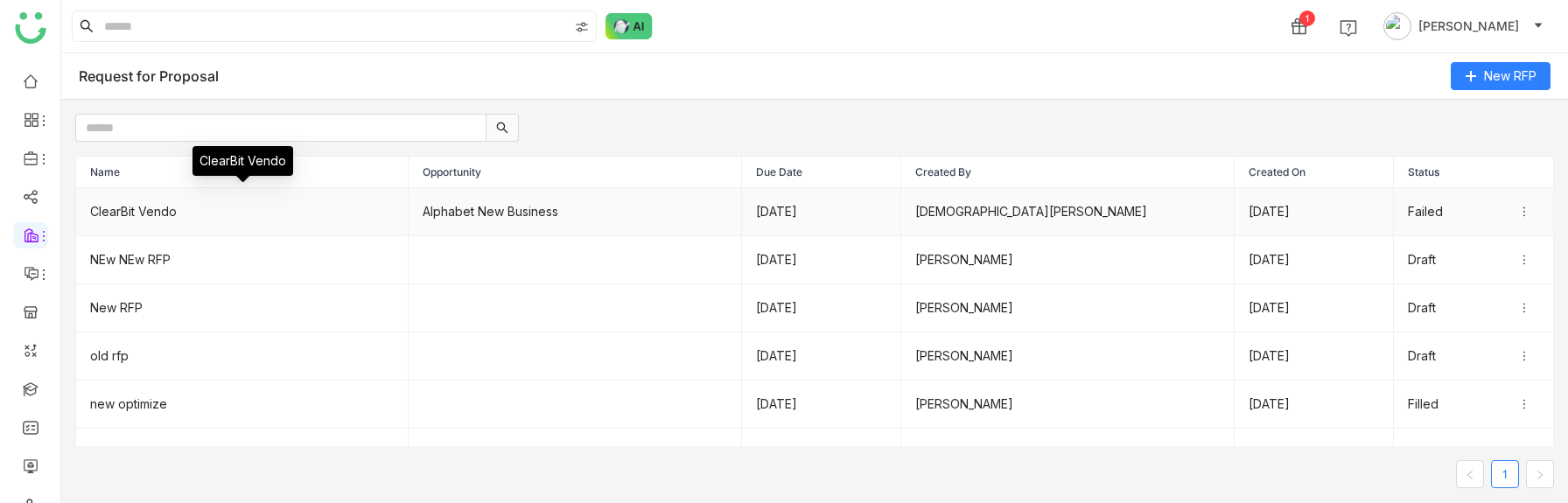
click at [200, 221] on td "ClearBit Vendo" at bounding box center [243, 212] width 332 height 48
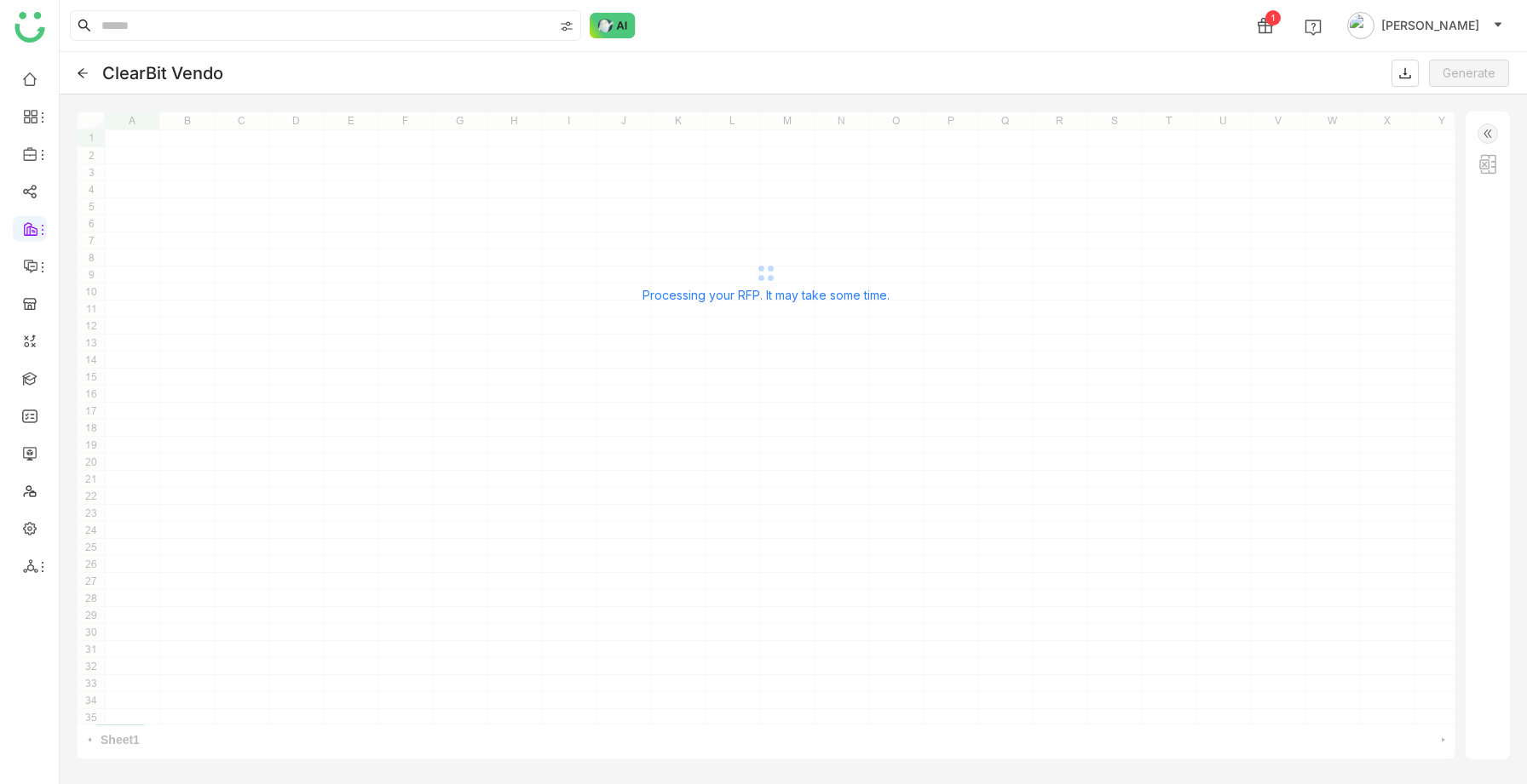
click at [80, 72] on icon at bounding box center [82, 74] width 12 height 12
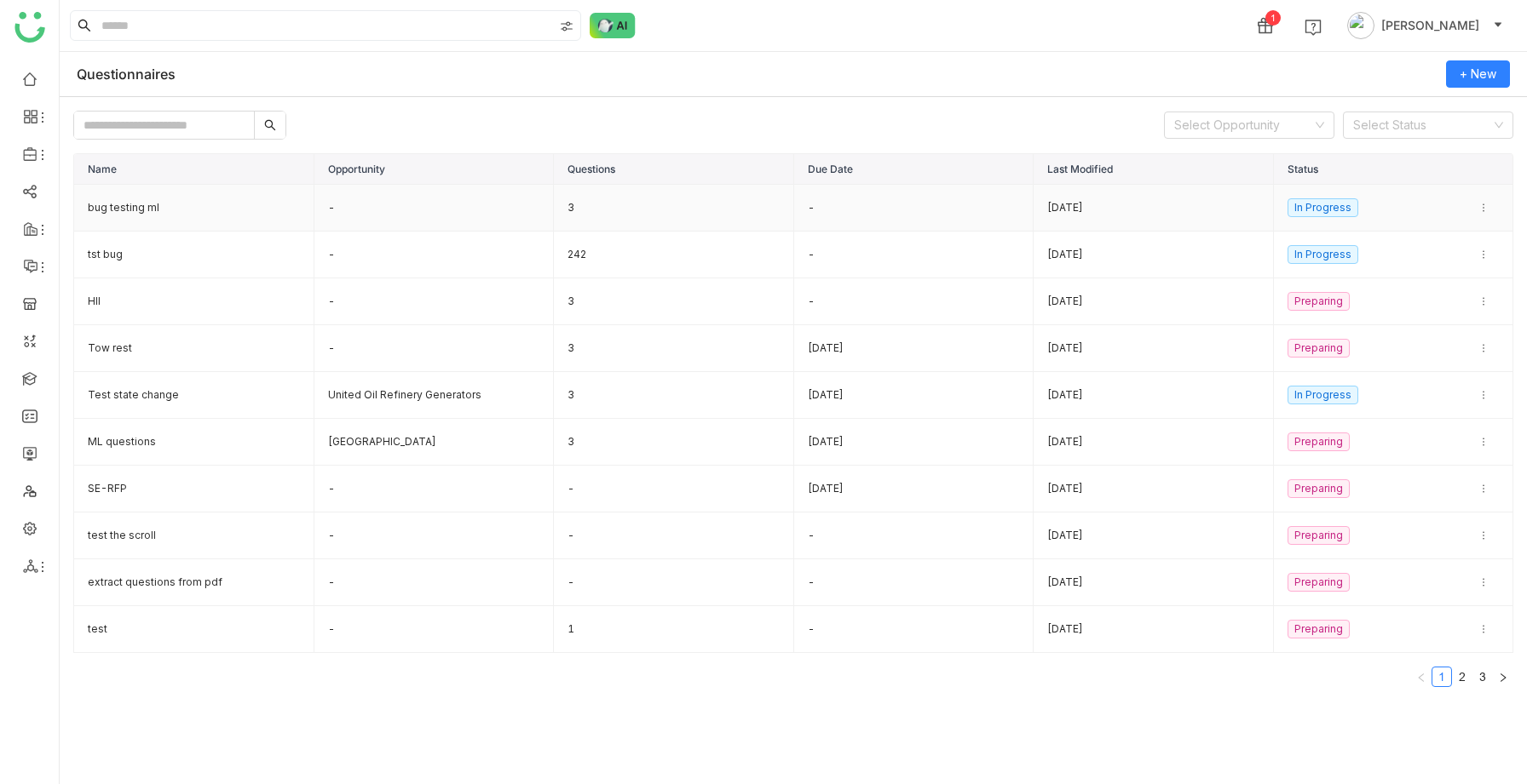
click at [259, 207] on td "bug testing ml" at bounding box center [195, 208] width 240 height 46
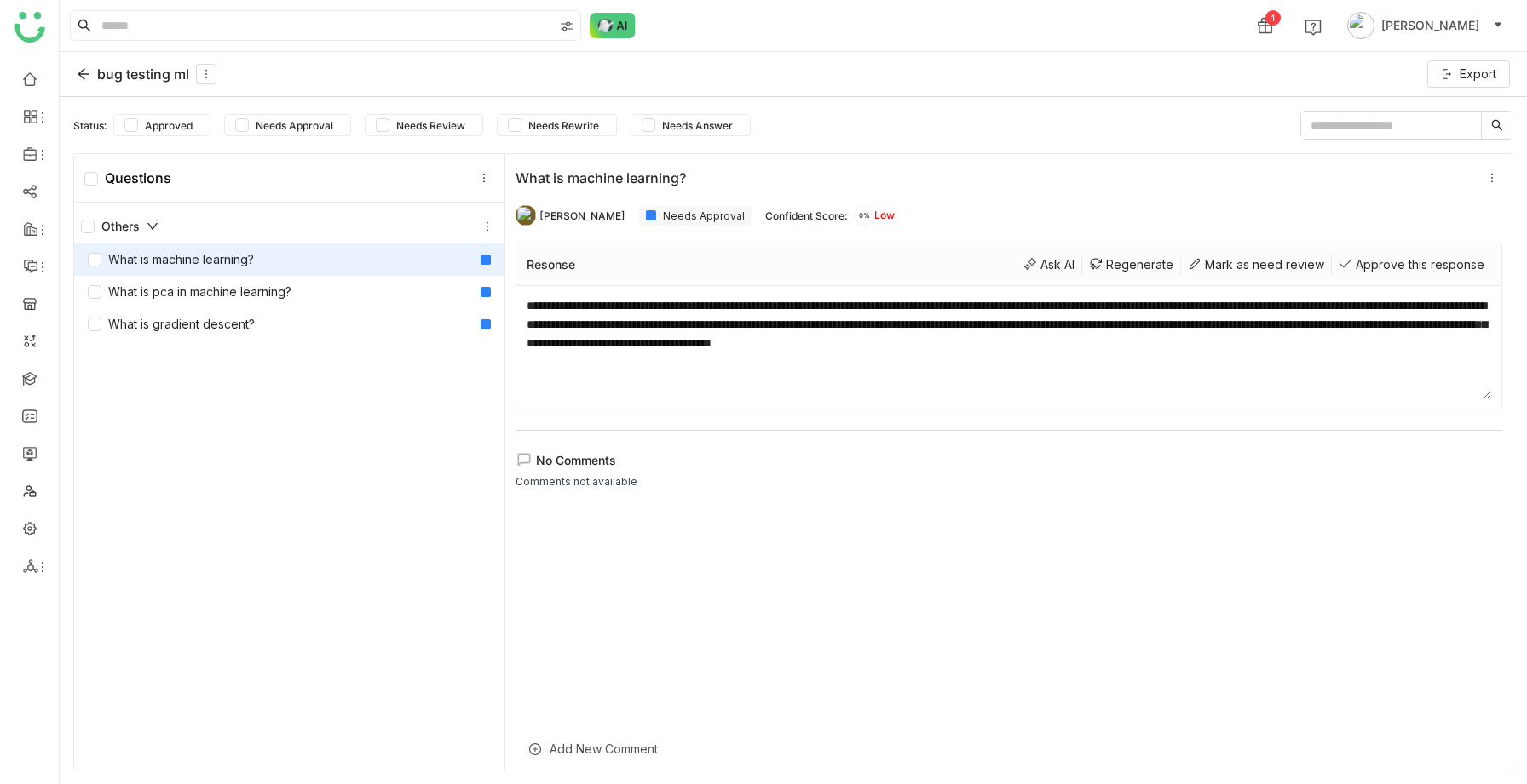
click at [83, 75] on icon at bounding box center [83, 75] width 14 height 14
